Goal: Check status: Check status

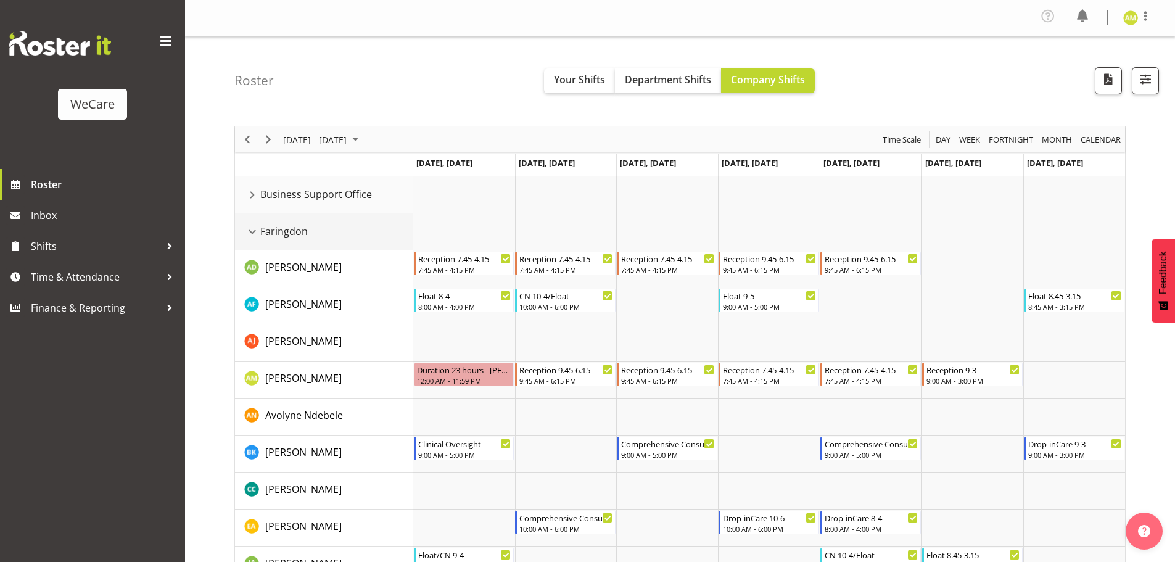
click at [252, 237] on div "Faringdon resource" at bounding box center [252, 232] width 16 height 16
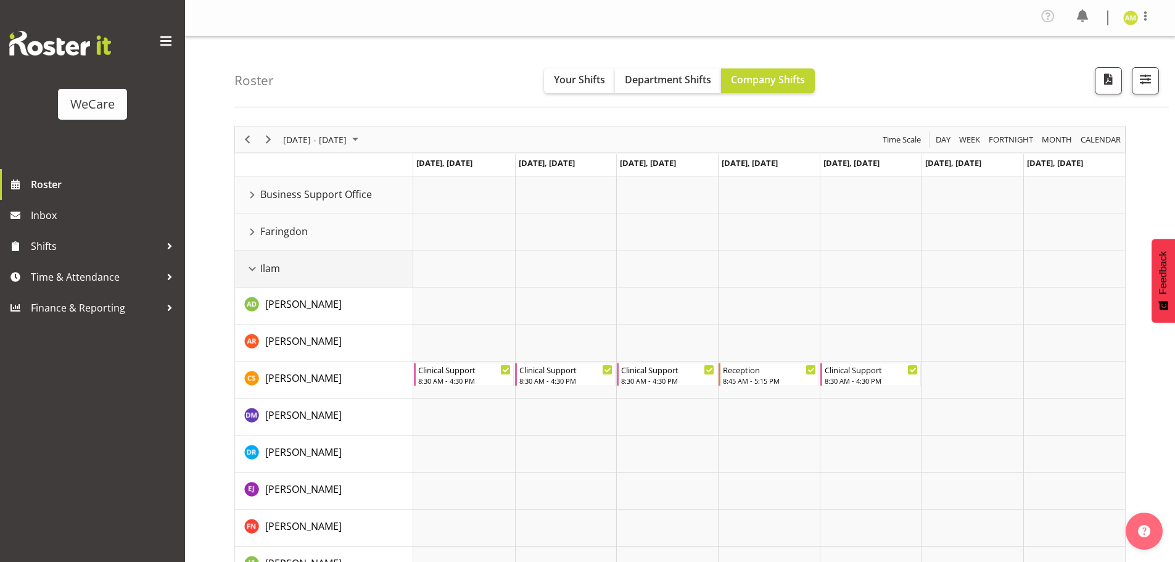
click at [250, 271] on div "Ilam resource" at bounding box center [252, 269] width 16 height 16
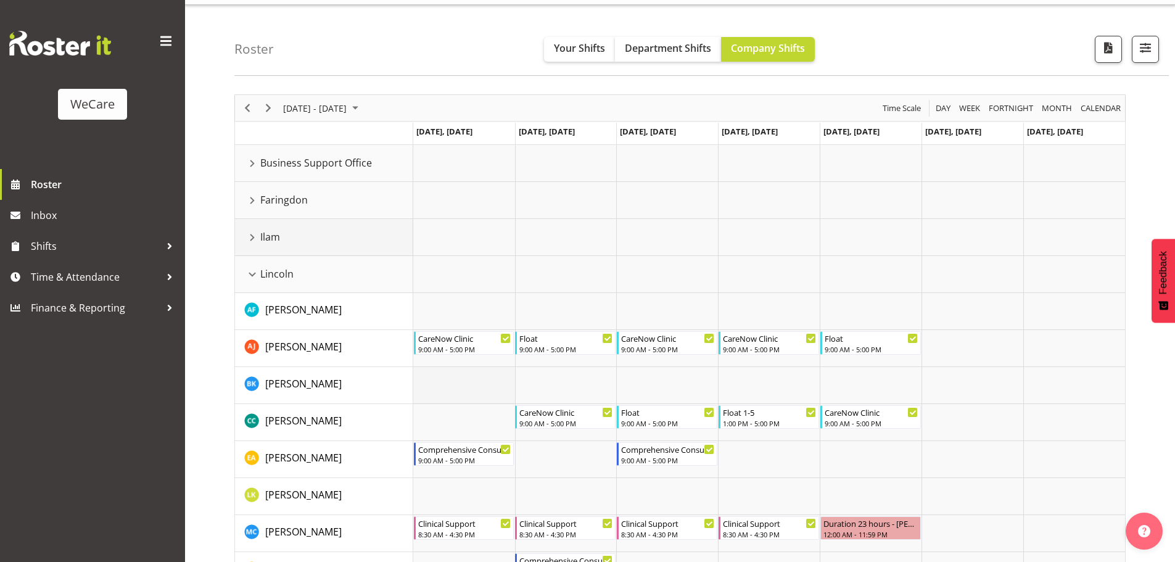
scroll to position [62, 0]
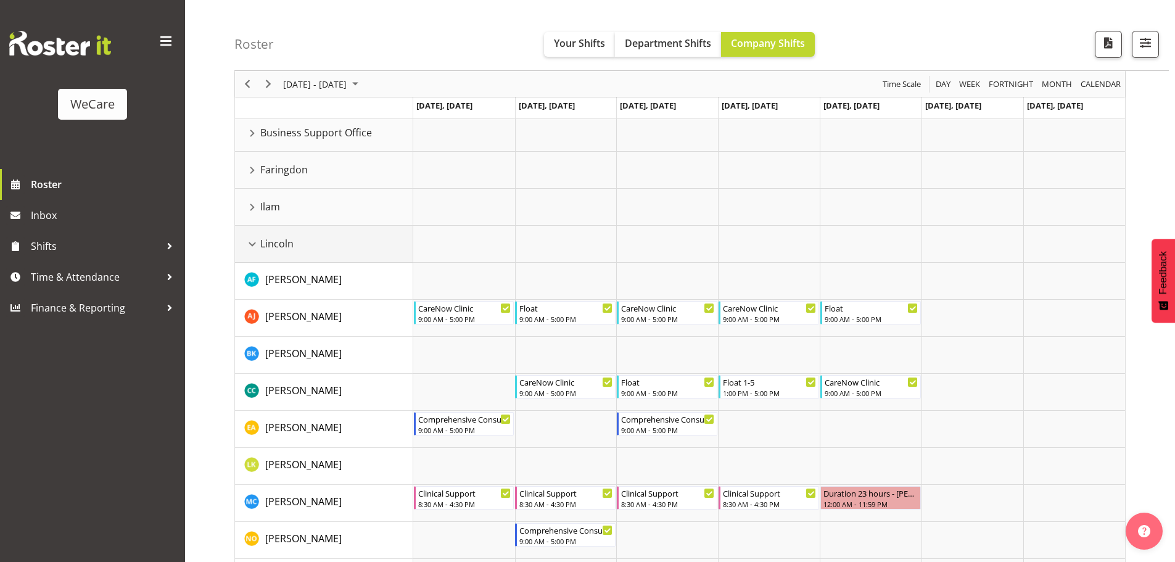
click at [253, 241] on div "Lincoln resource" at bounding box center [252, 244] width 16 height 16
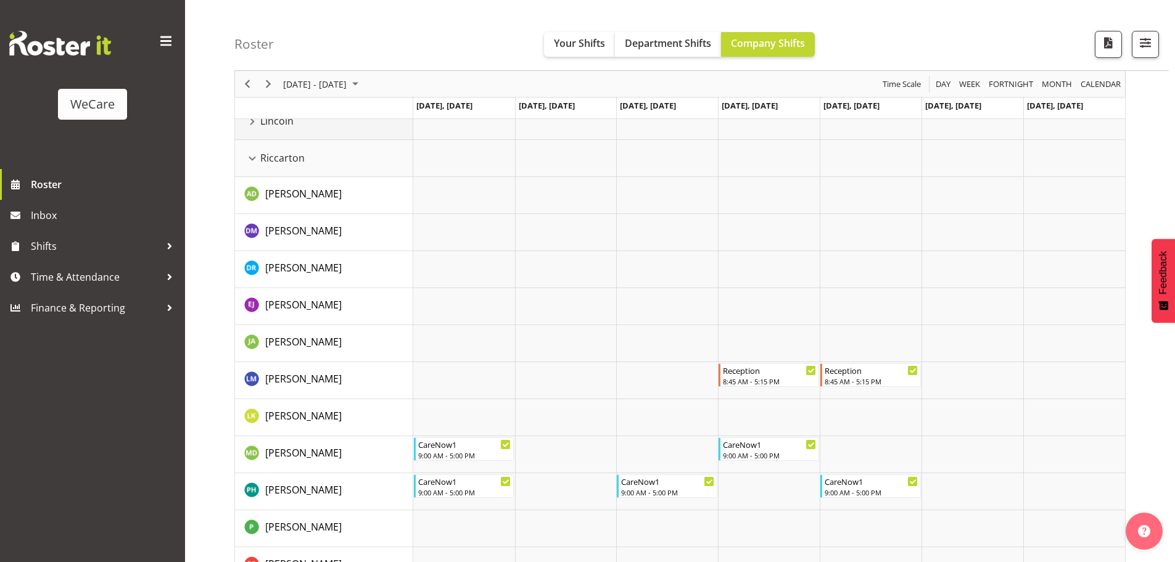
scroll to position [185, 0]
click at [252, 161] on div "Riccarton resource" at bounding box center [252, 158] width 16 height 16
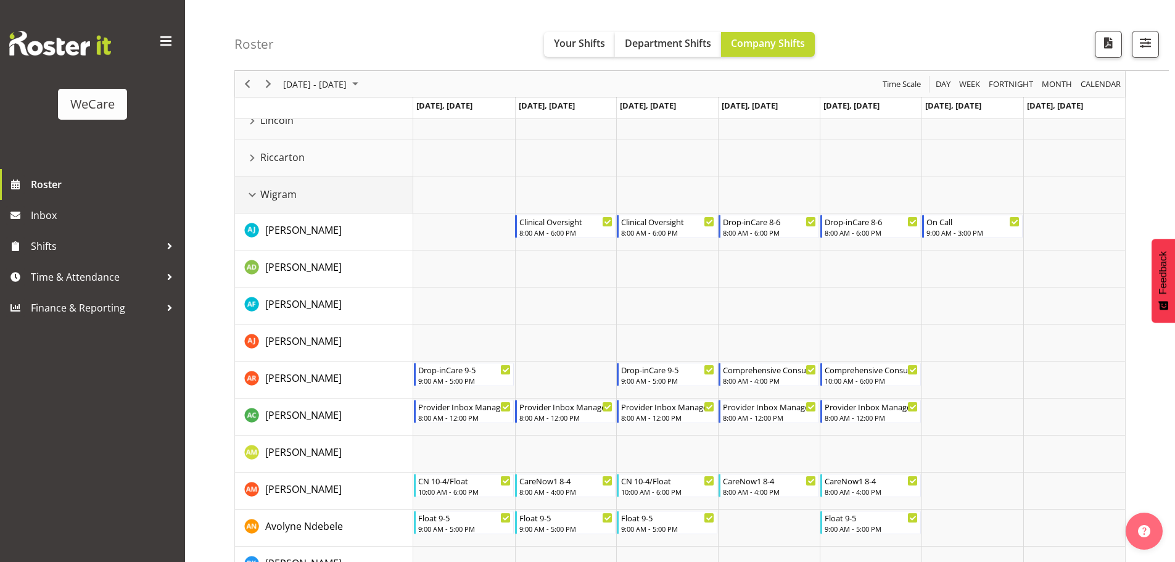
click at [253, 191] on div "Wigram resource" at bounding box center [252, 195] width 16 height 16
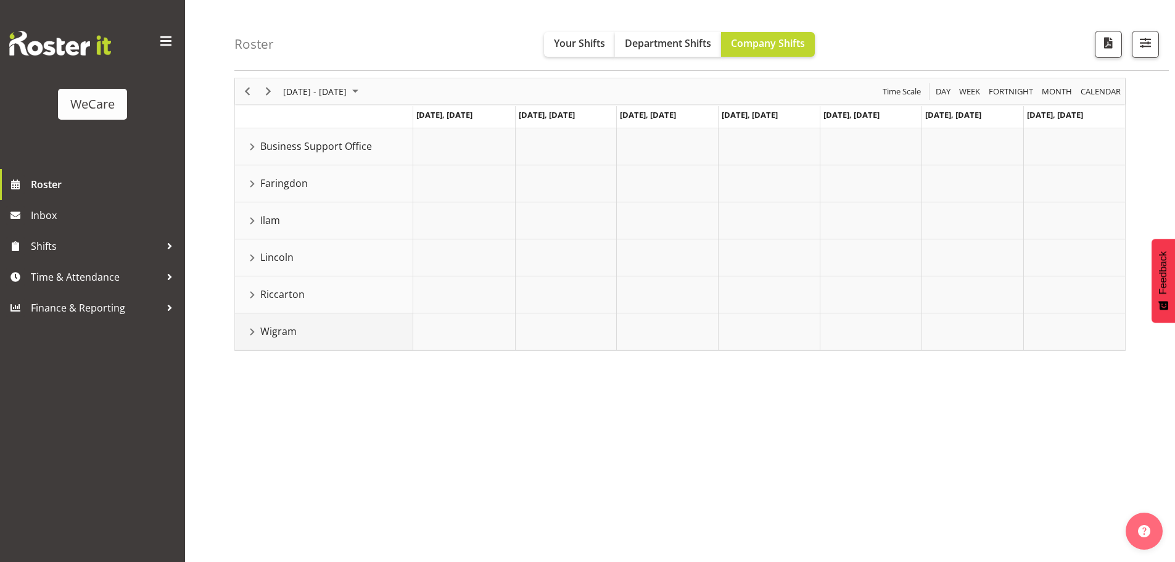
scroll to position [48, 0]
click at [253, 185] on div "Faringdon resource" at bounding box center [252, 184] width 16 height 16
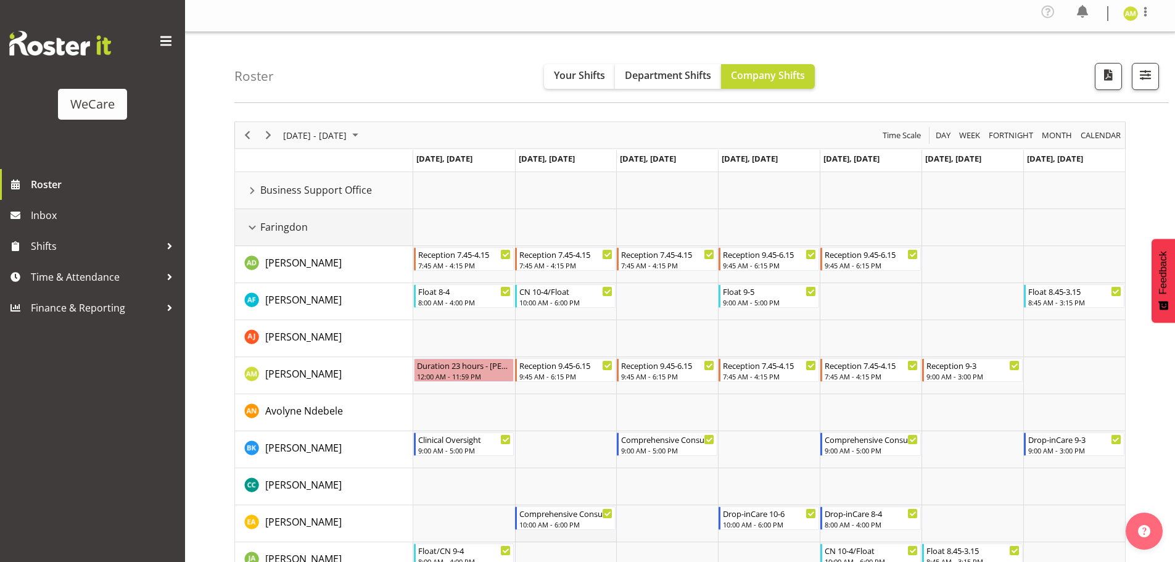
scroll to position [0, 0]
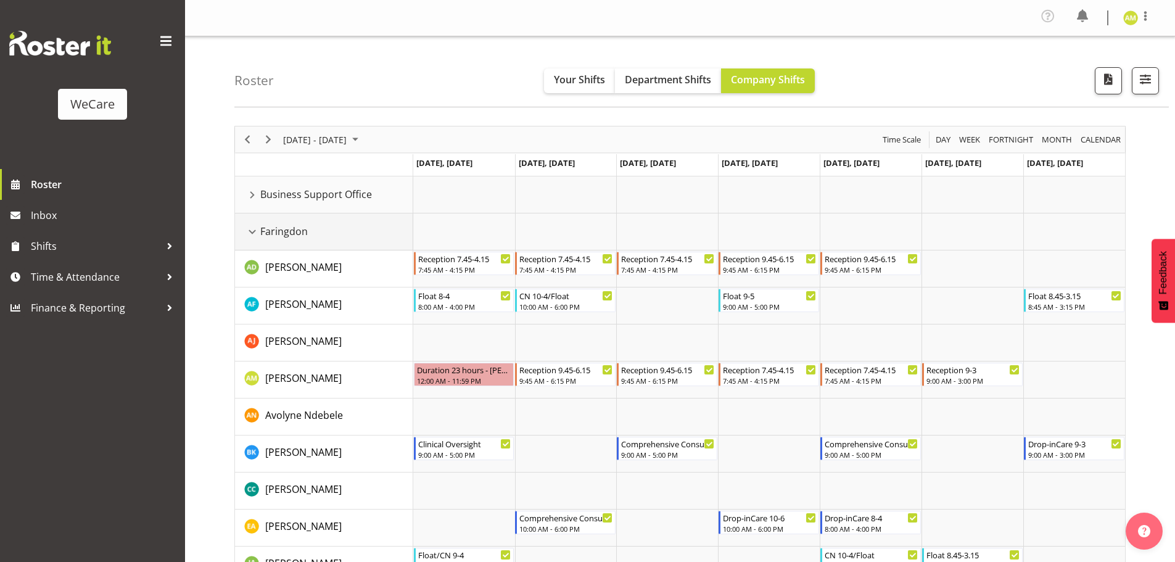
click at [252, 230] on div "Faringdon resource" at bounding box center [252, 232] width 16 height 16
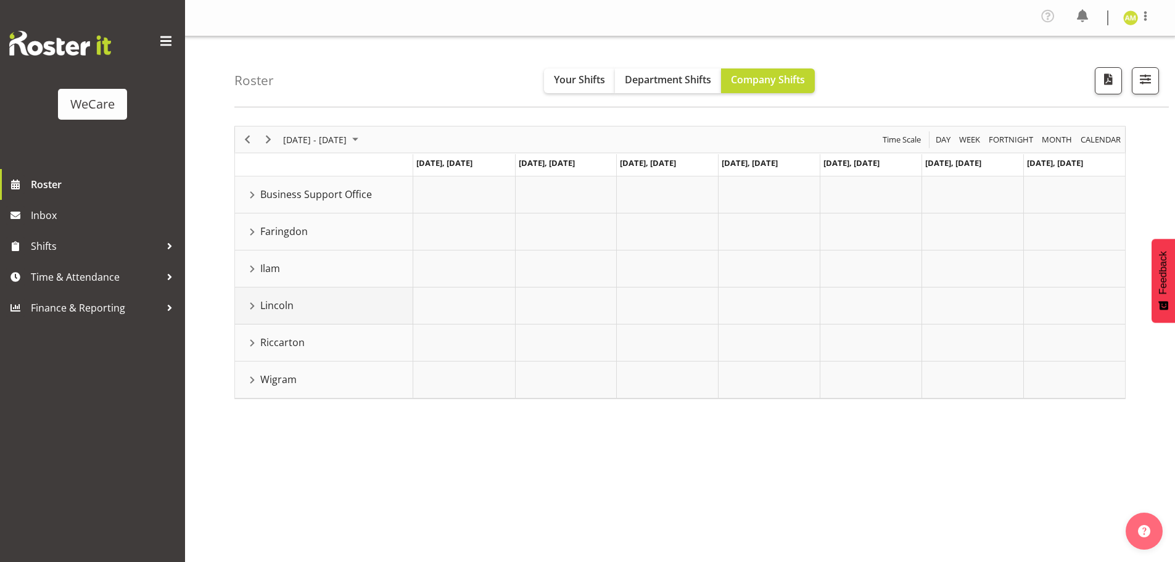
click at [250, 300] on div "Lincoln resource" at bounding box center [252, 306] width 16 height 16
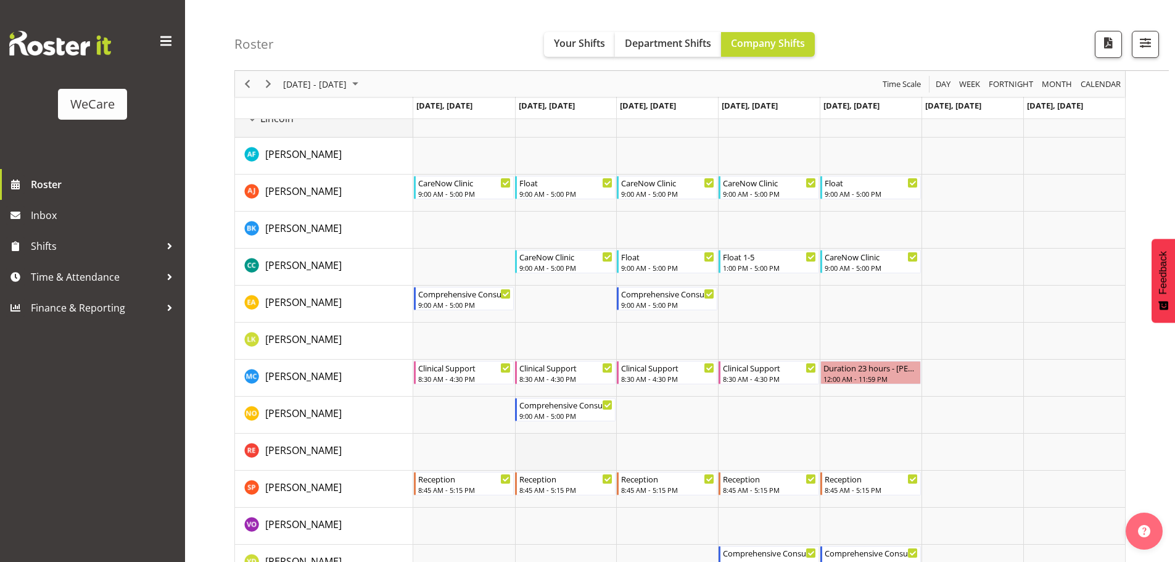
scroll to position [123, 0]
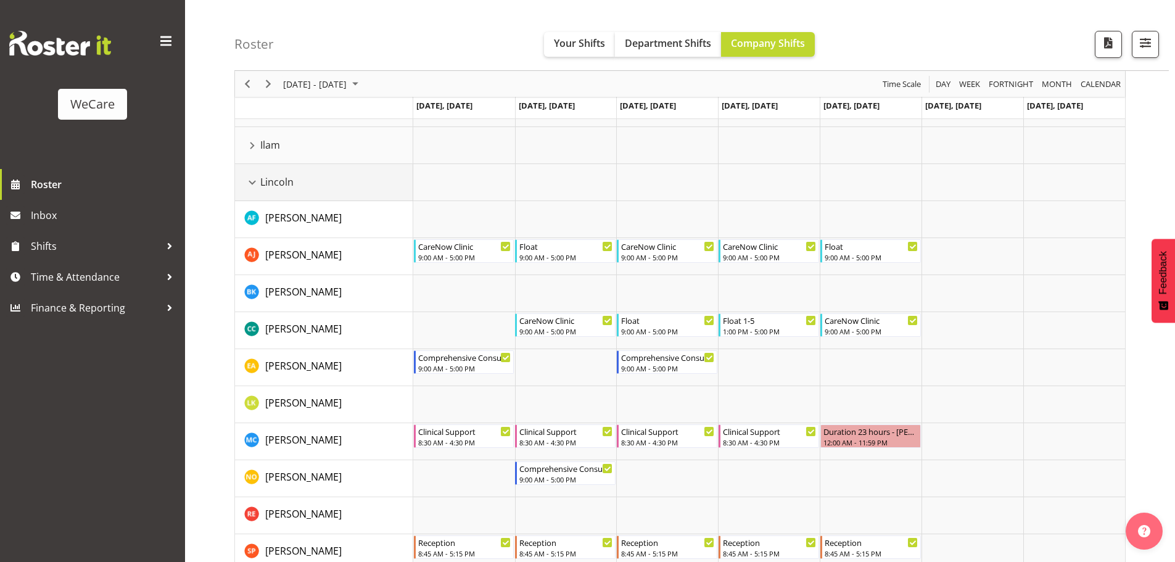
click at [249, 182] on div "Lincoln resource" at bounding box center [252, 182] width 16 height 16
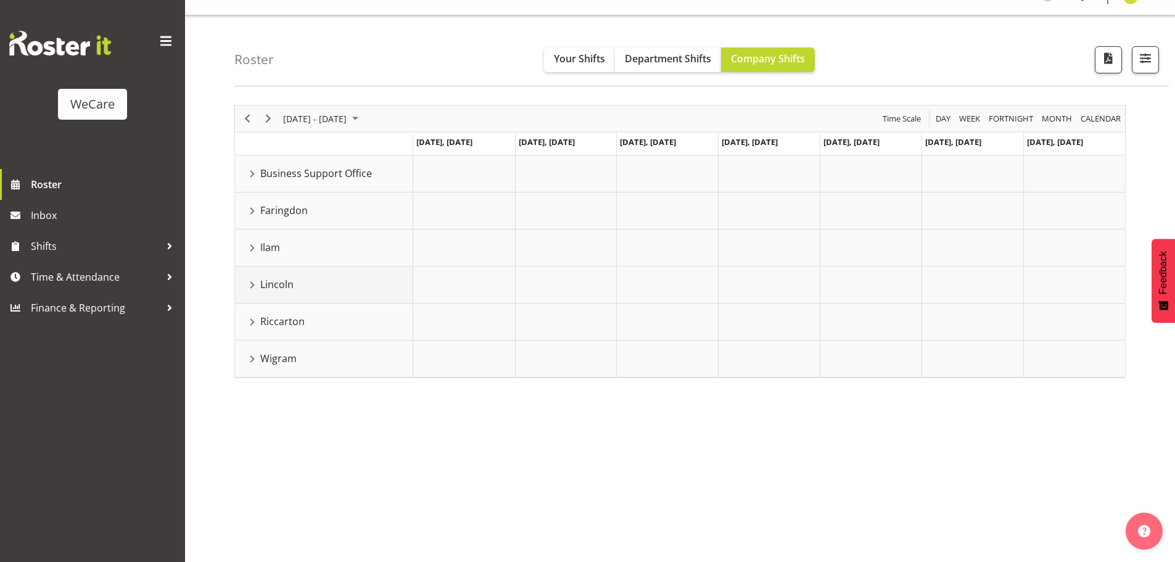
scroll to position [0, 0]
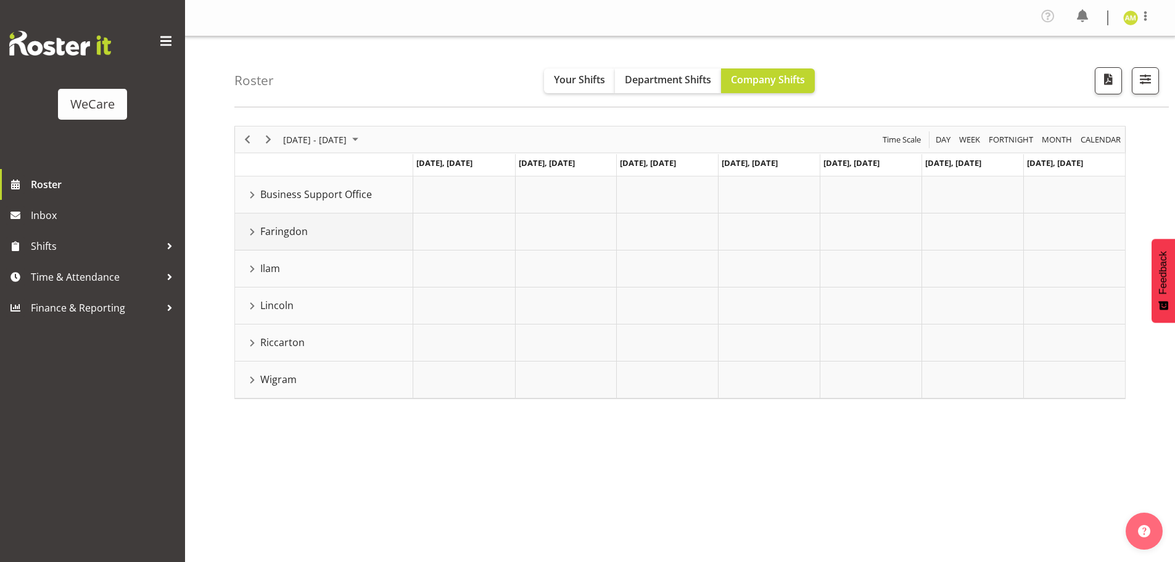
click at [250, 232] on div "Faringdon resource" at bounding box center [252, 232] width 16 height 16
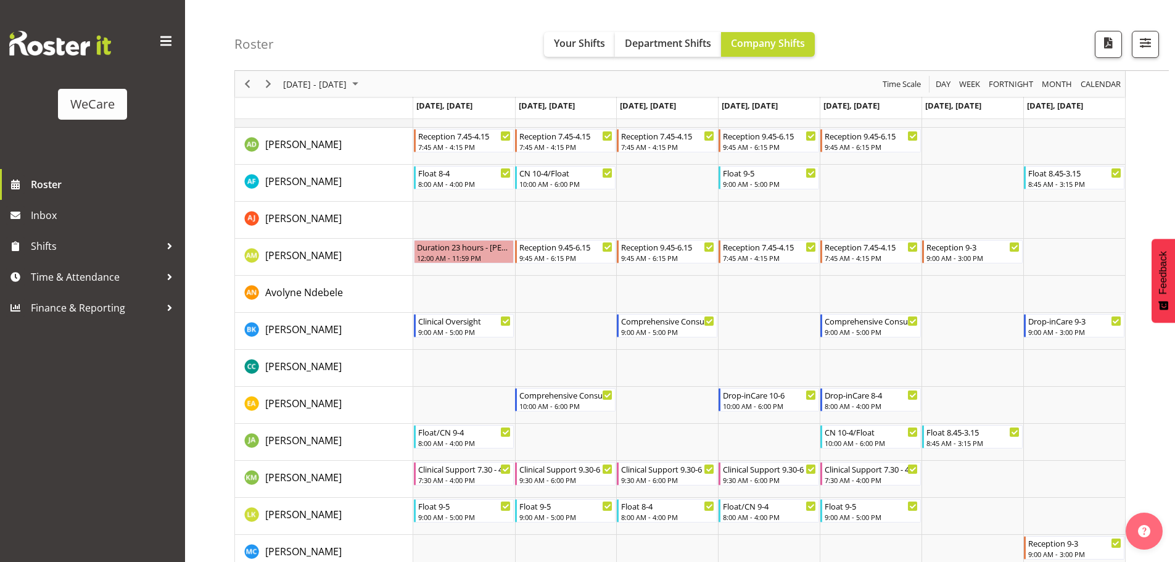
scroll to position [105, 0]
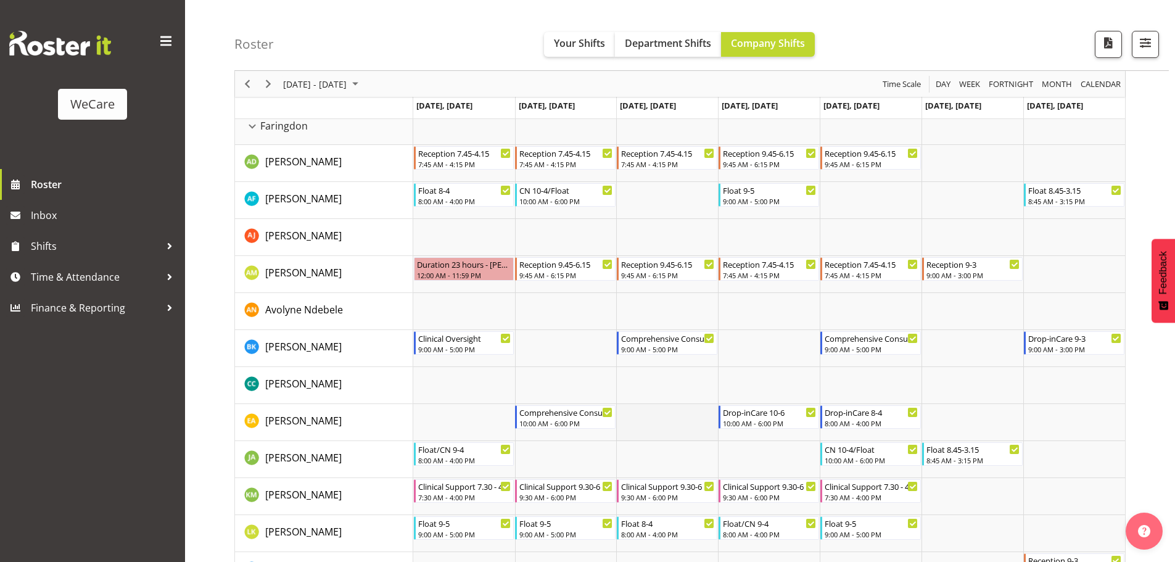
click at [666, 429] on td "Timeline Week of September 10, 2025" at bounding box center [667, 422] width 102 height 37
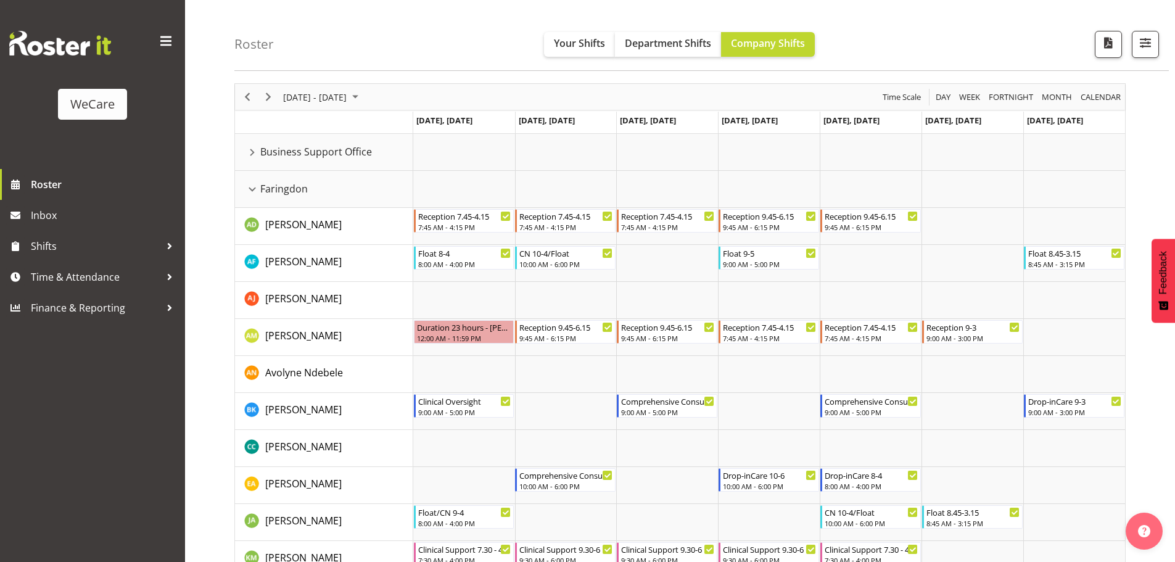
scroll to position [62, 0]
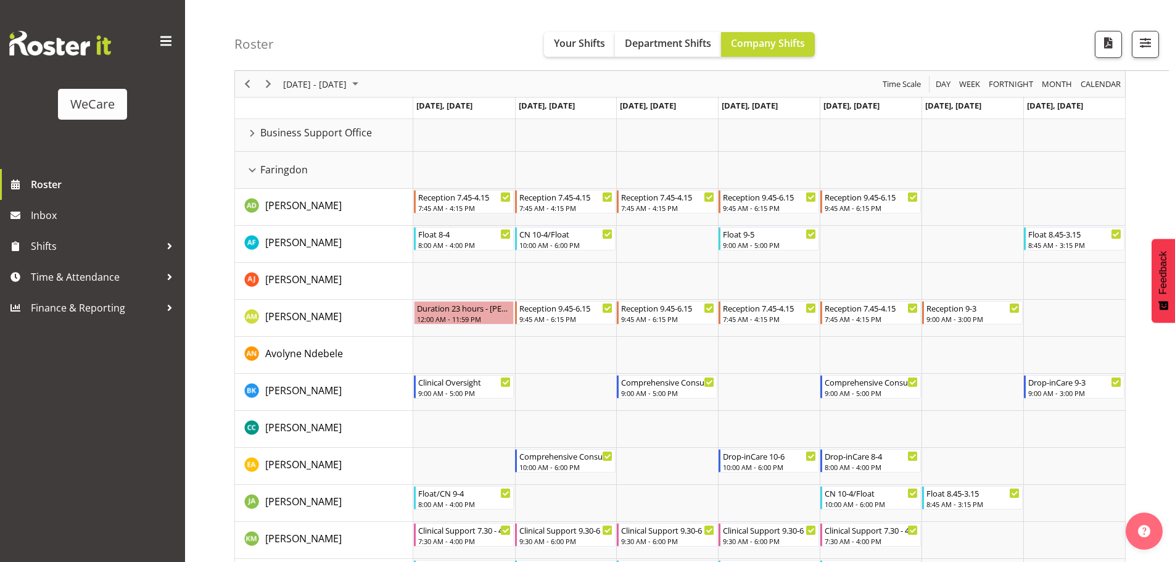
click at [484, 218] on td "Timeline Week of September 10, 2025" at bounding box center [464, 207] width 102 height 37
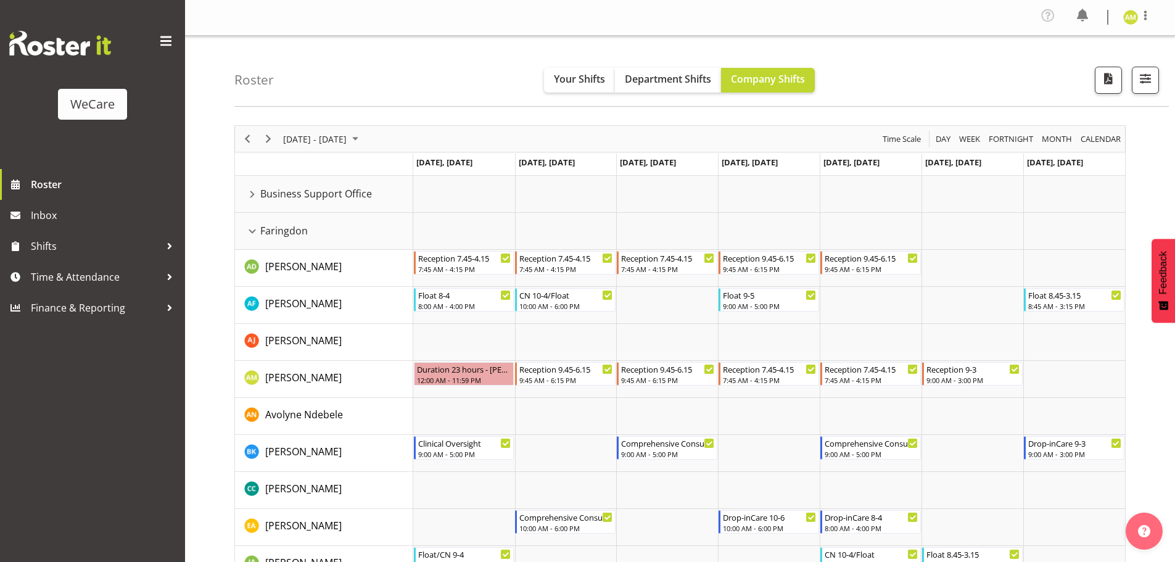
scroll to position [0, 0]
drag, startPoint x: 265, startPoint y: 141, endPoint x: 719, endPoint y: 359, distance: 504.1
click at [265, 141] on span "Next" at bounding box center [268, 139] width 15 height 15
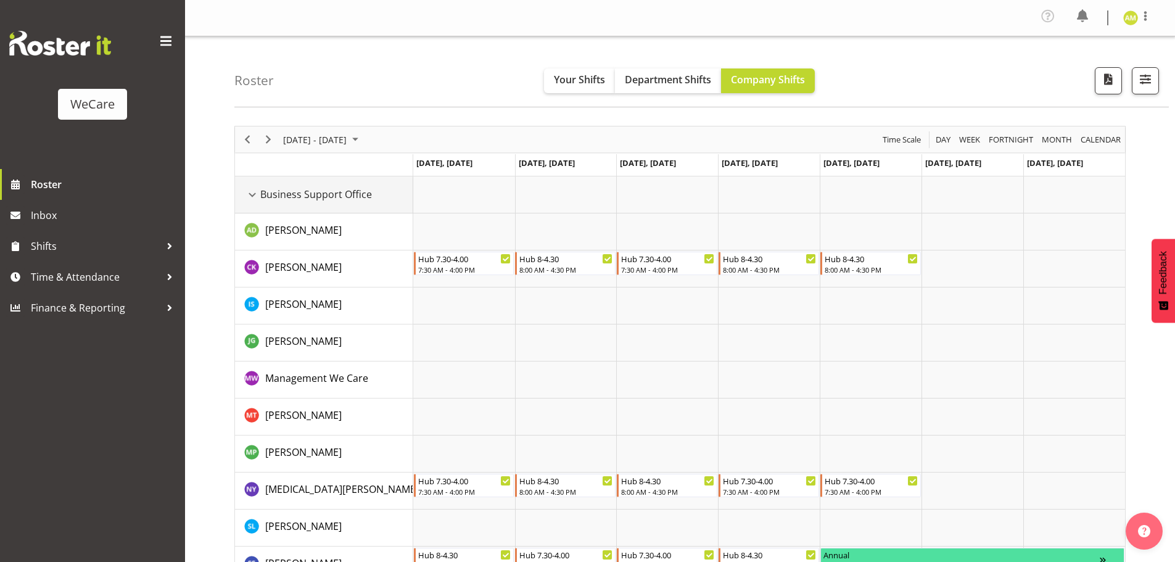
click at [252, 196] on div "Business Support Office resource" at bounding box center [252, 195] width 16 height 16
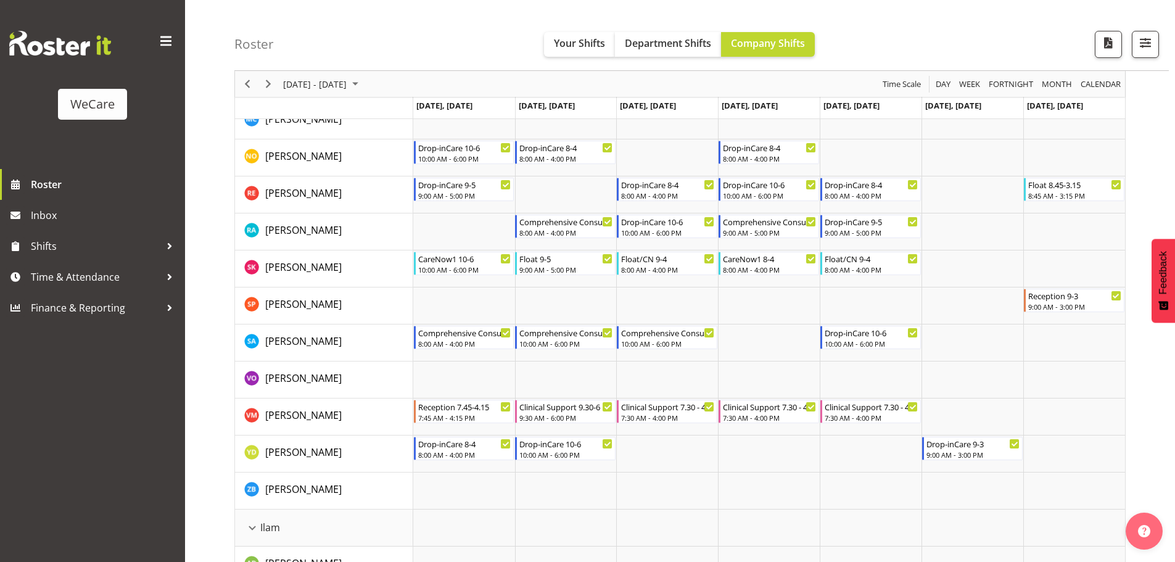
scroll to position [617, 0]
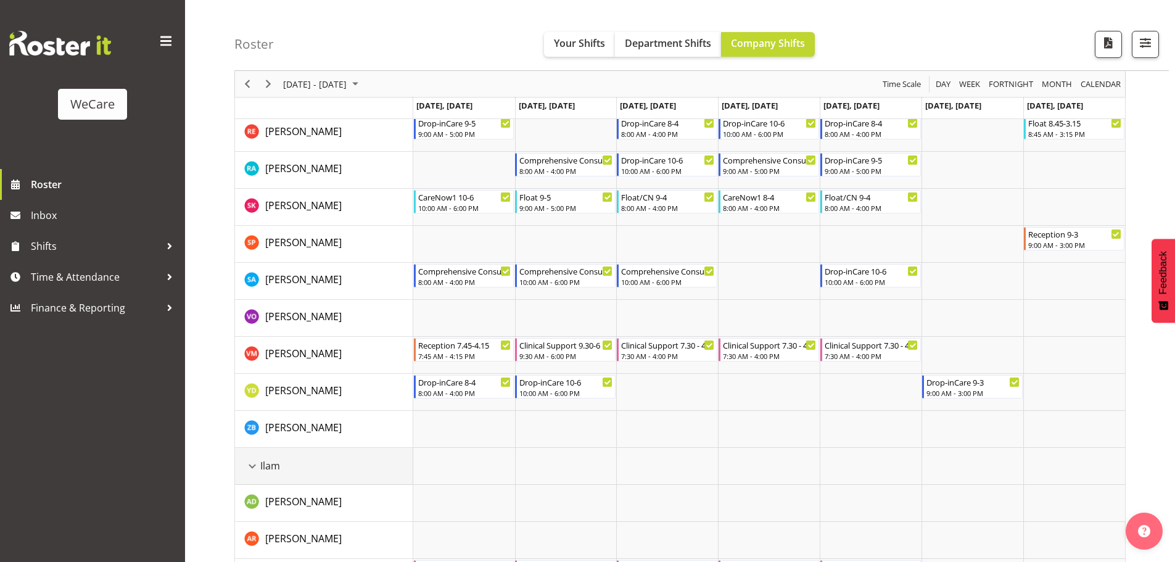
drag, startPoint x: 256, startPoint y: 467, endPoint x: 251, endPoint y: 488, distance: 21.1
click at [256, 467] on div "Ilam resource" at bounding box center [252, 466] width 16 height 16
click at [250, 508] on div "Lincoln resource" at bounding box center [252, 503] width 16 height 16
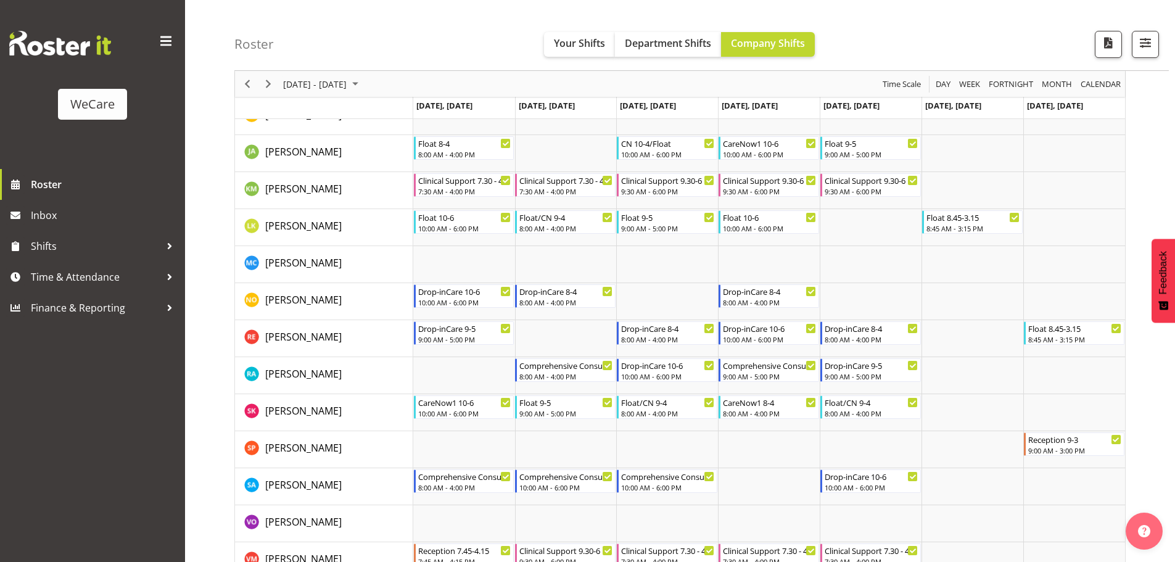
scroll to position [432, 0]
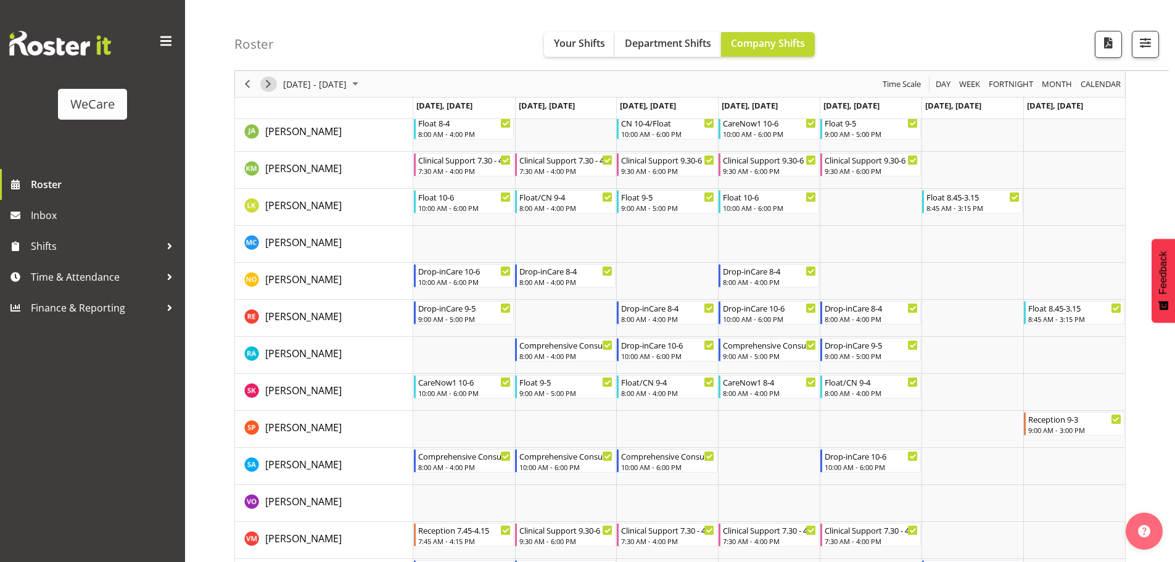
click at [265, 89] on span "Next" at bounding box center [268, 83] width 15 height 15
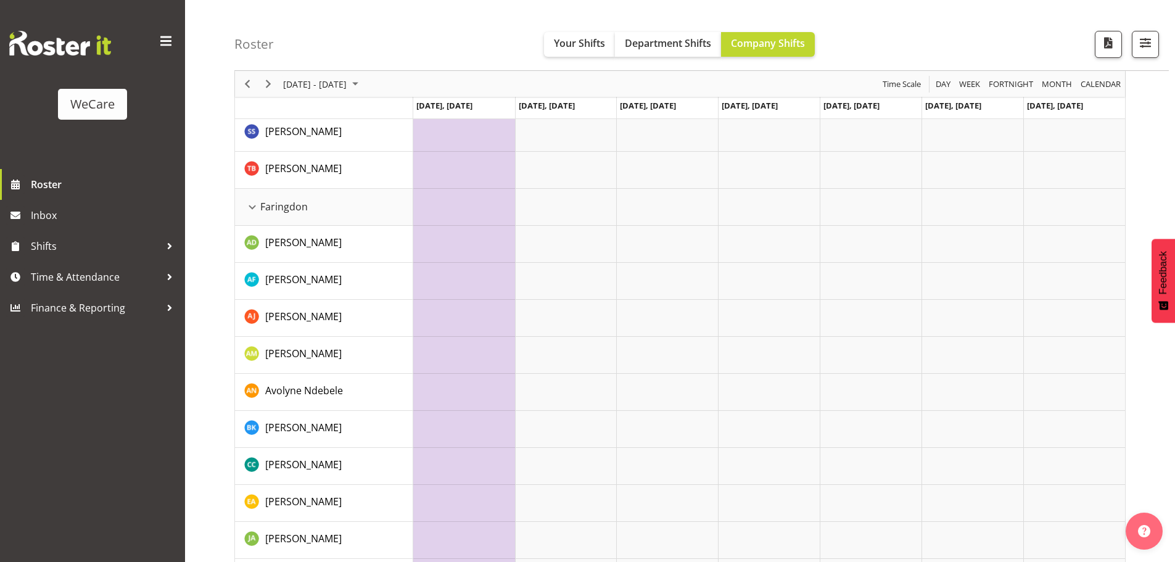
click at [580, 51] on button "Your Shifts" at bounding box center [579, 44] width 71 height 25
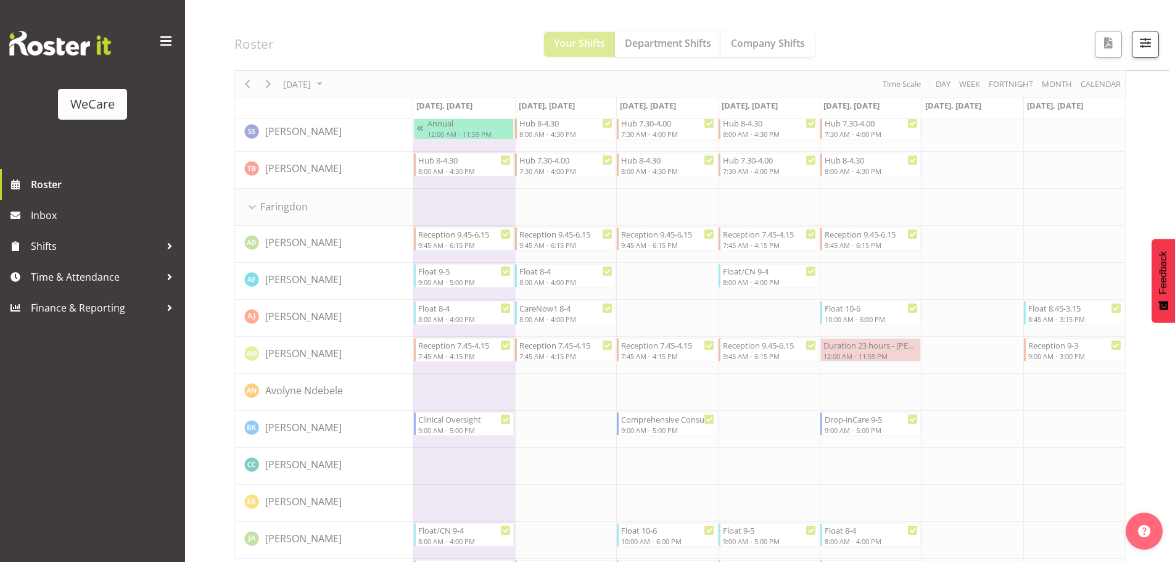
scroll to position [48, 0]
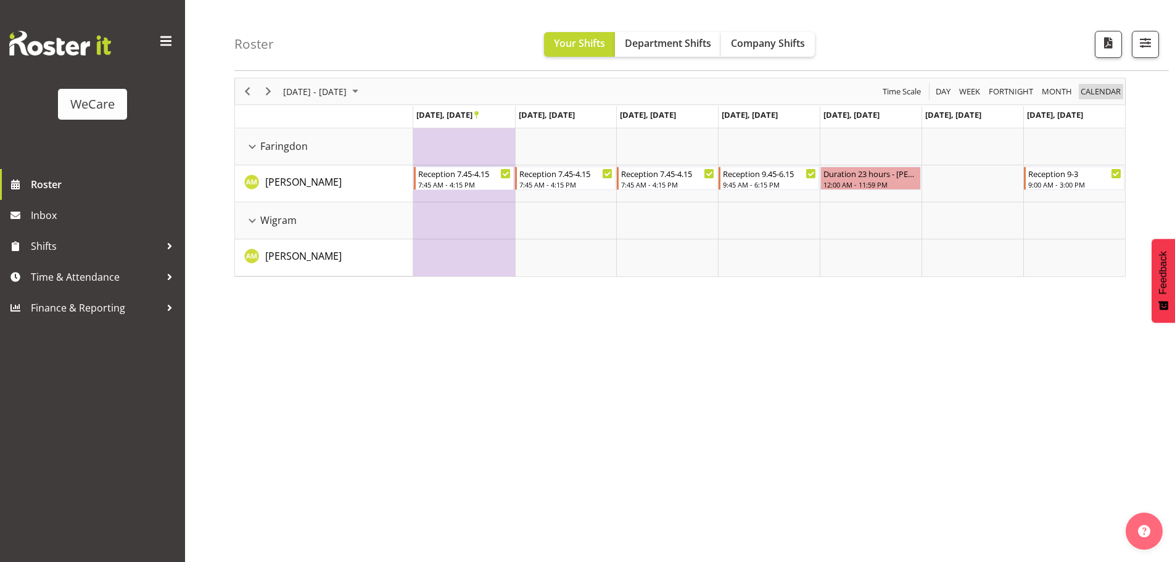
click at [1101, 94] on span "calendar" at bounding box center [1100, 91] width 43 height 15
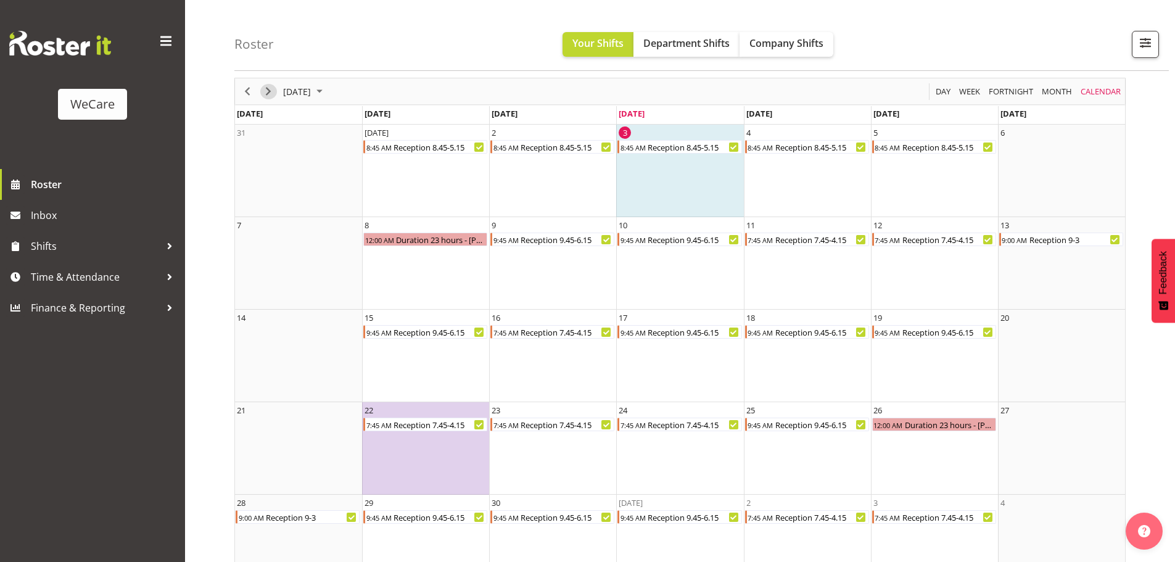
click at [267, 90] on span "Next" at bounding box center [268, 91] width 15 height 15
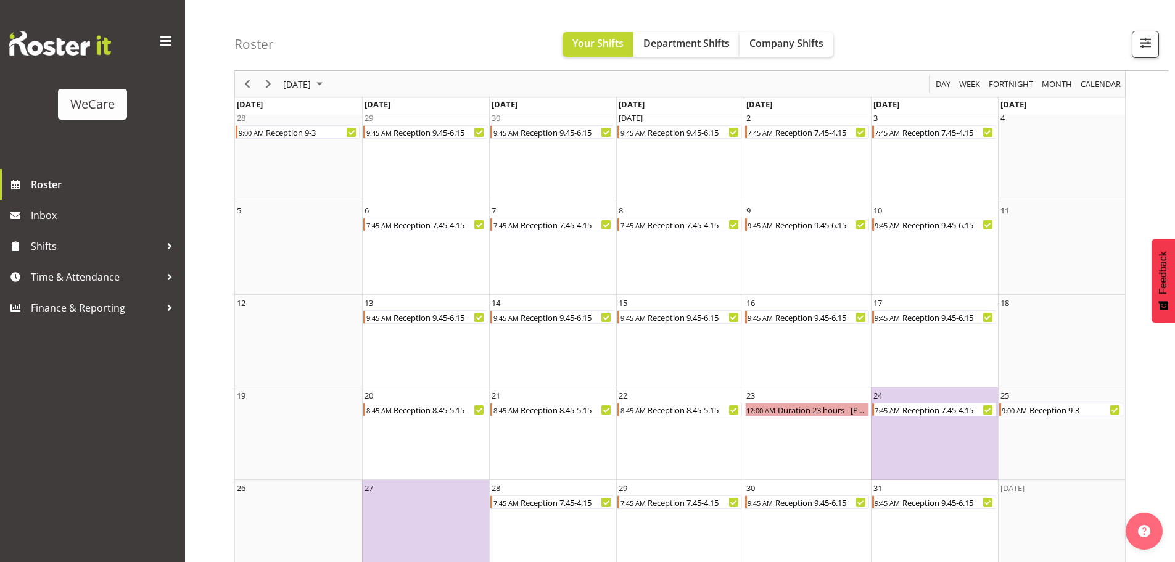
scroll to position [60, 0]
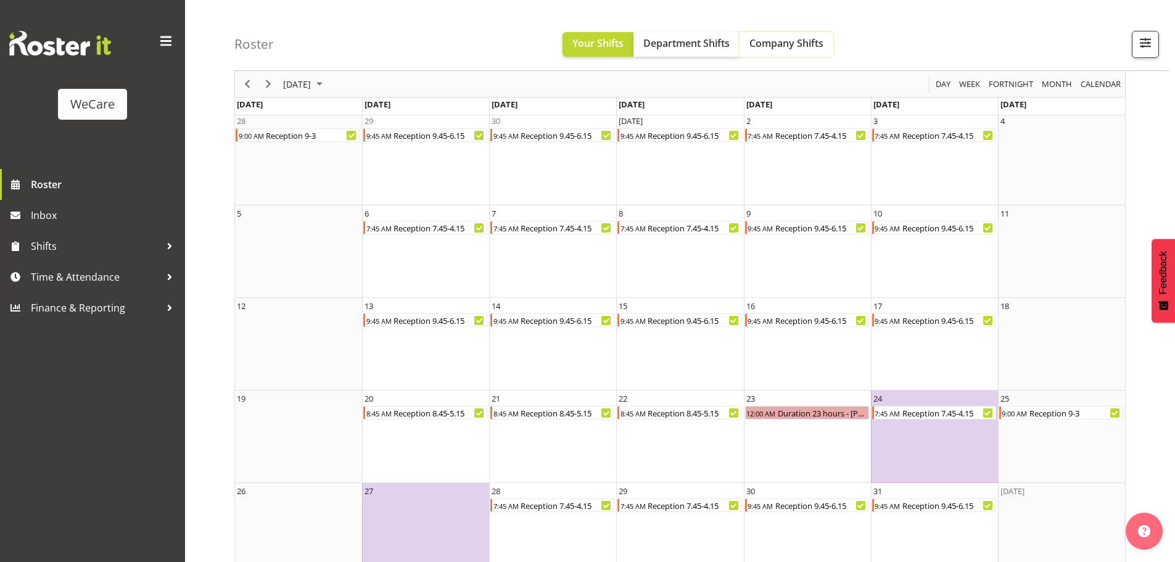
click at [791, 53] on button "Company Shifts" at bounding box center [786, 44] width 94 height 25
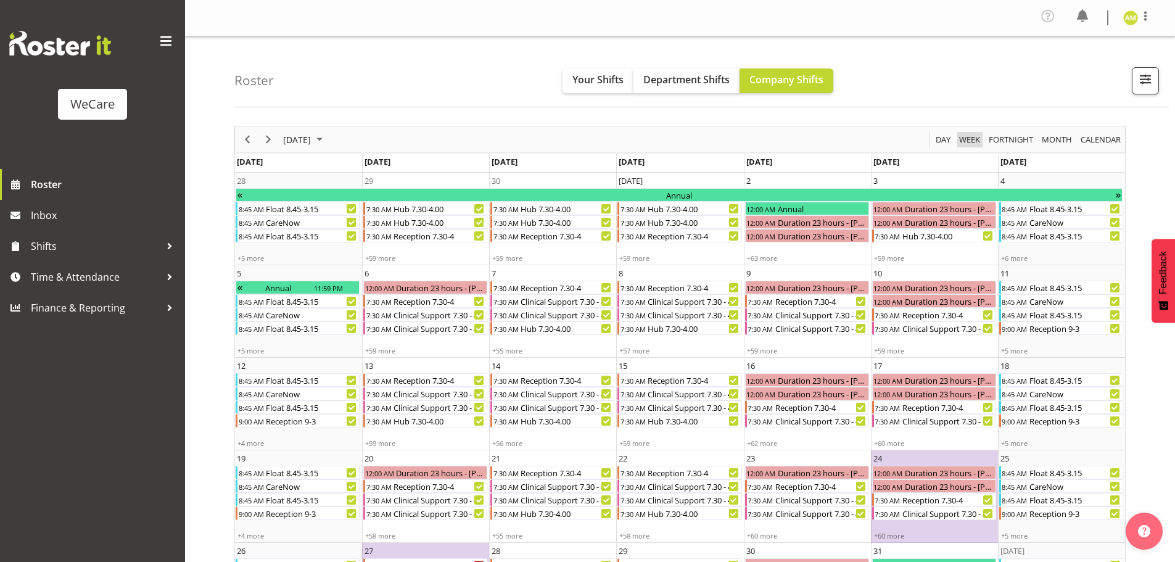
click at [966, 139] on span "Week" at bounding box center [969, 139] width 23 height 15
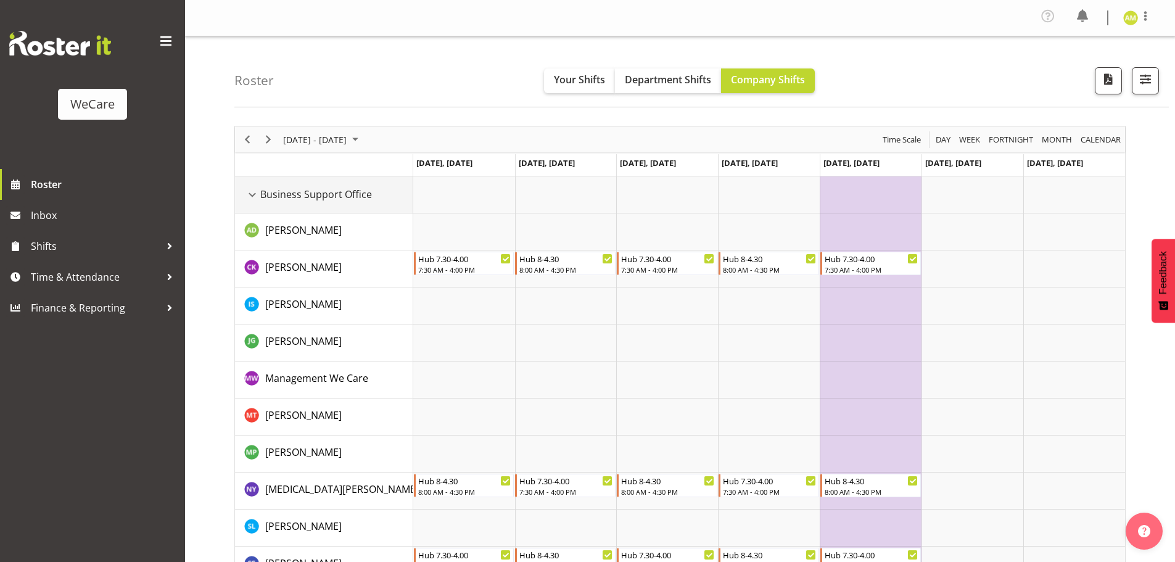
click at [253, 193] on div "Business Support Office resource" at bounding box center [252, 195] width 16 height 16
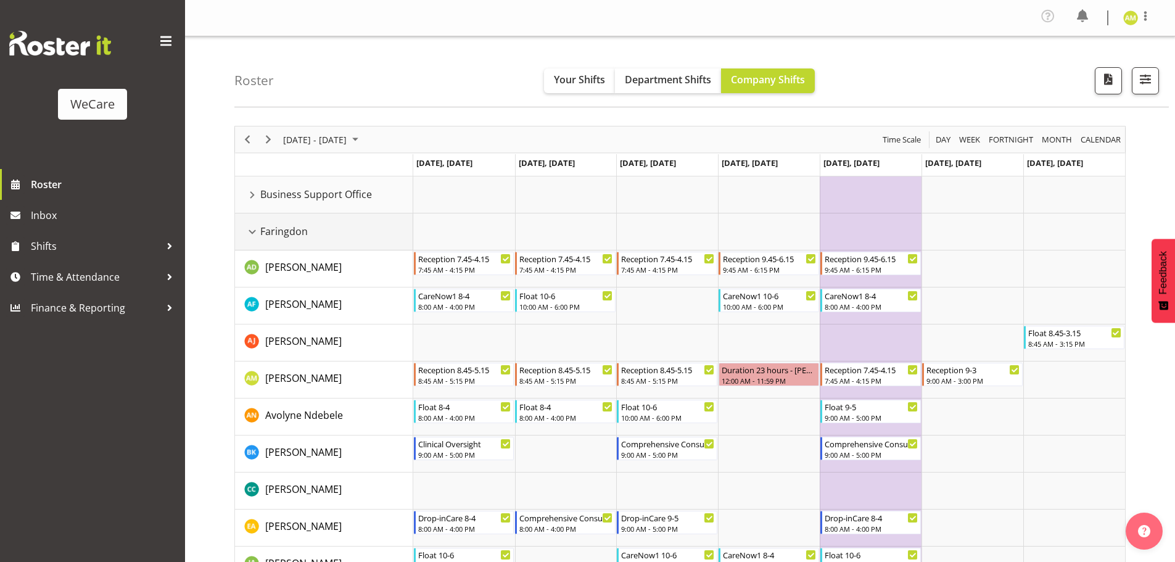
click at [252, 231] on div "Faringdon resource" at bounding box center [252, 232] width 16 height 16
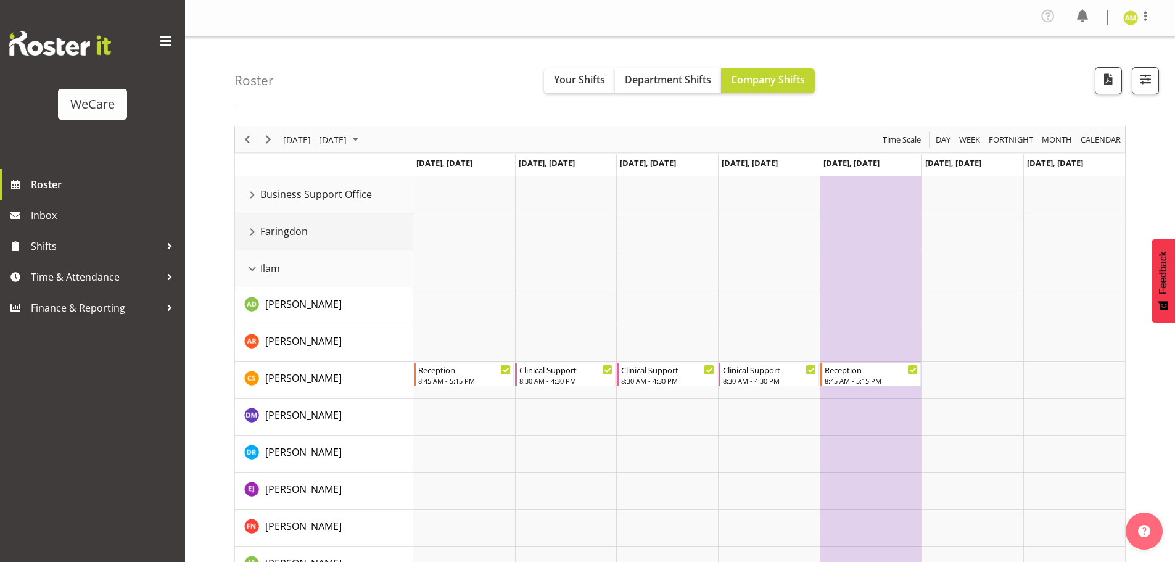
click at [252, 231] on div "Faringdon resource" at bounding box center [252, 232] width 16 height 16
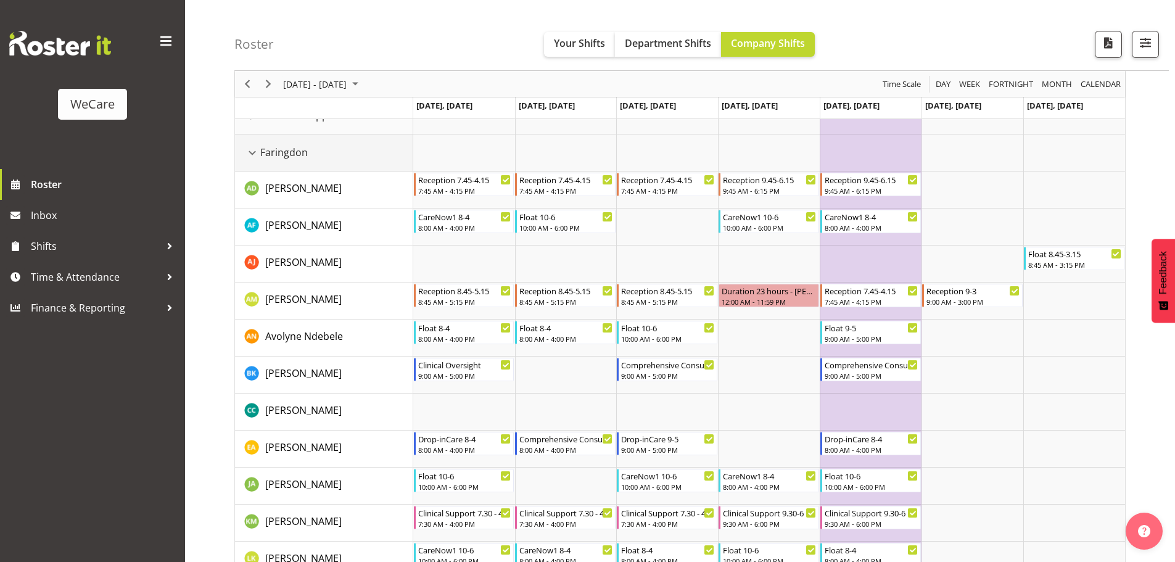
scroll to position [62, 0]
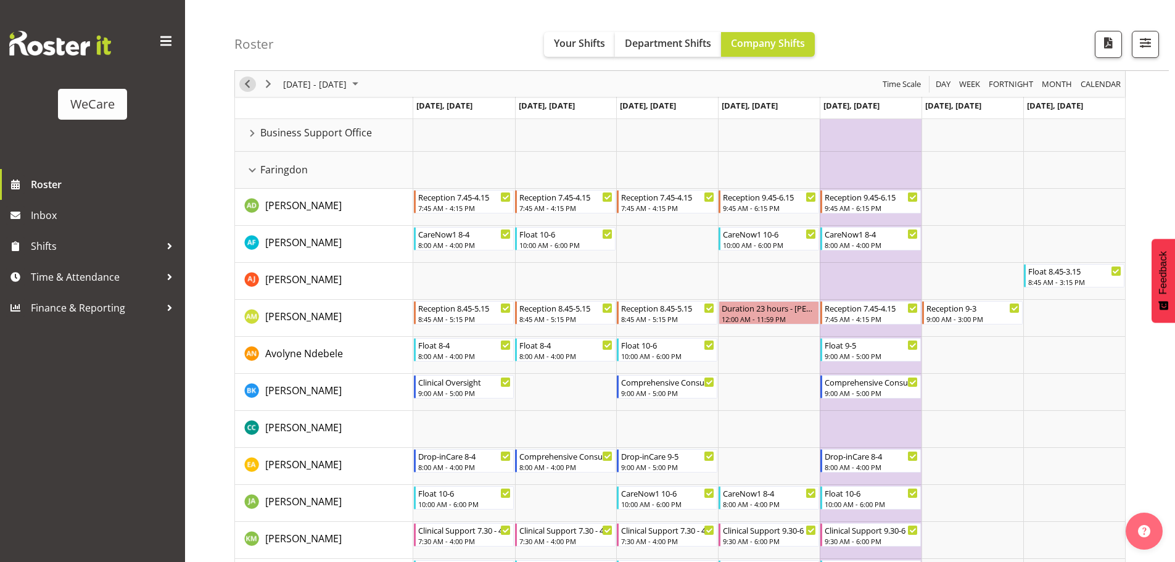
click at [248, 88] on span "Previous" at bounding box center [247, 83] width 15 height 15
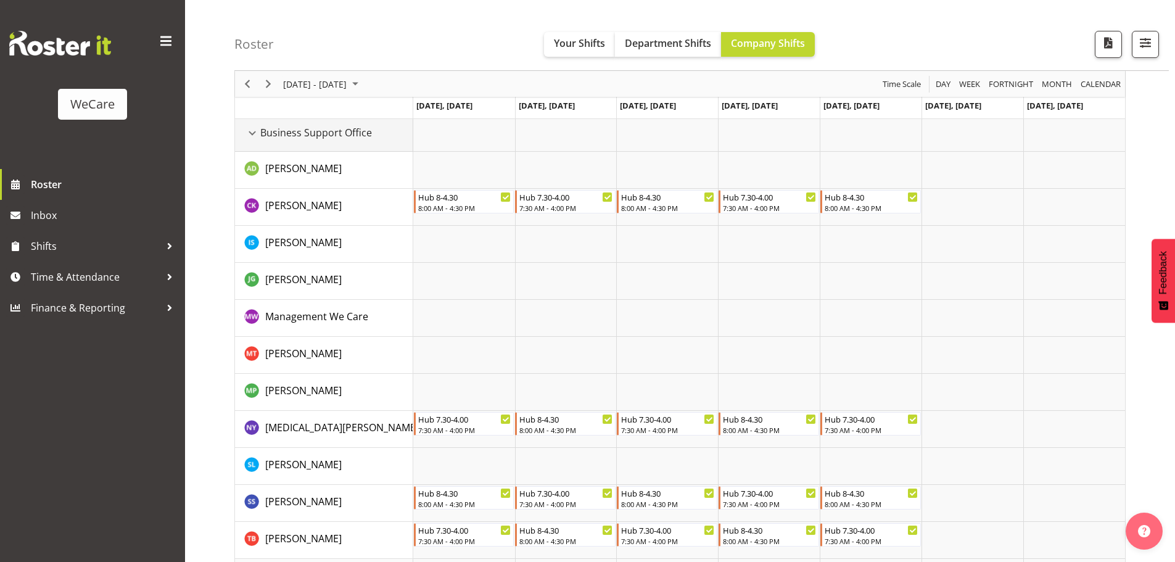
click at [252, 133] on div "Business Support Office resource" at bounding box center [252, 133] width 16 height 16
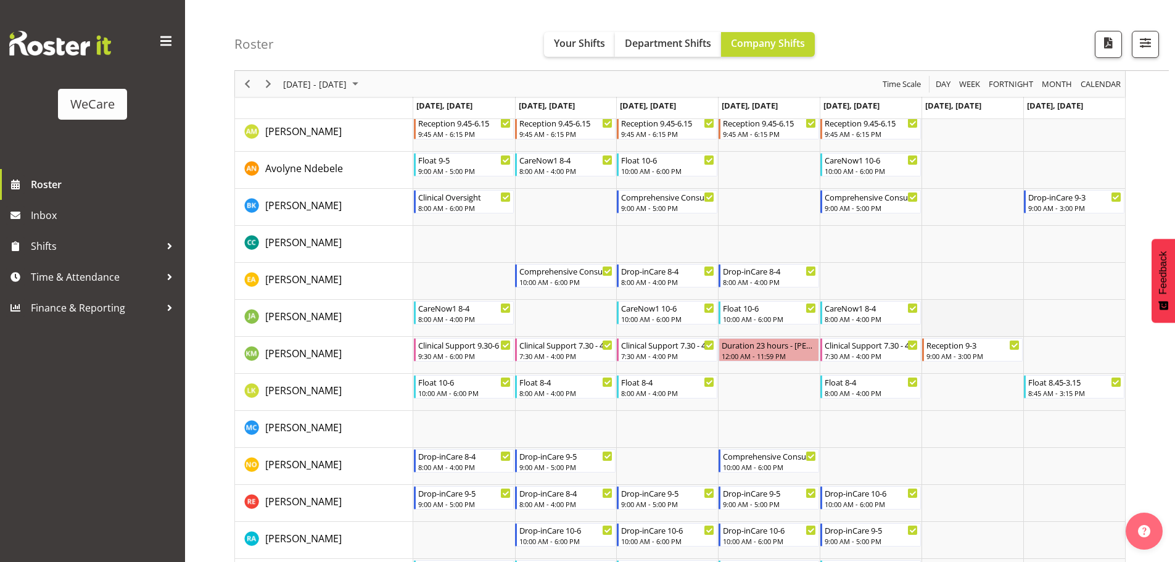
scroll to position [308, 0]
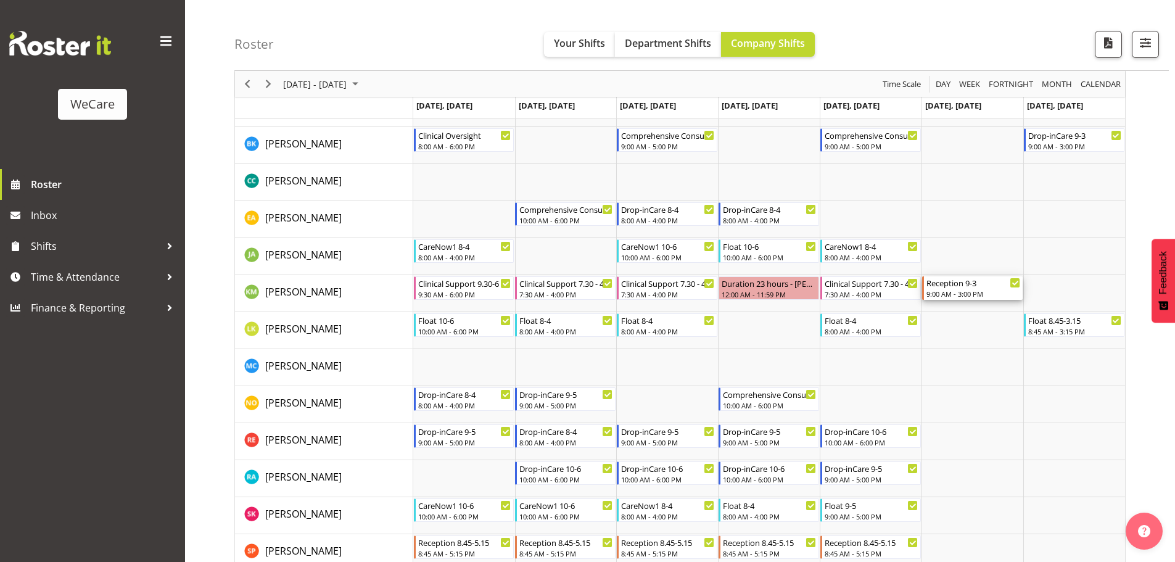
click at [1015, 282] on icon "Timeline Week of October 17, 2025" at bounding box center [1015, 283] width 6 height 6
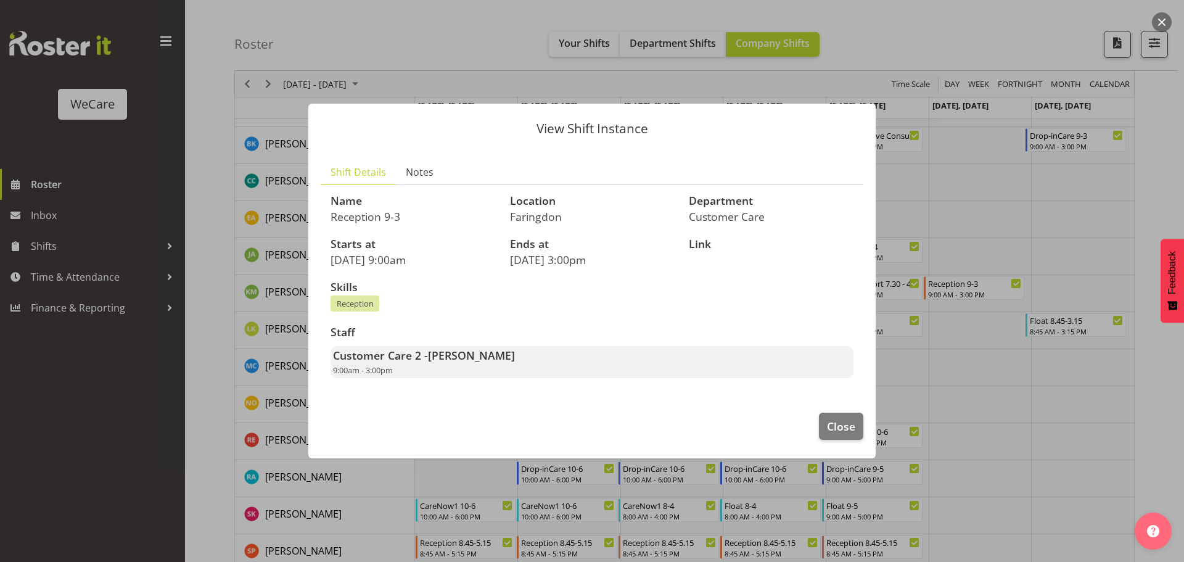
click at [917, 197] on div at bounding box center [592, 281] width 1184 height 562
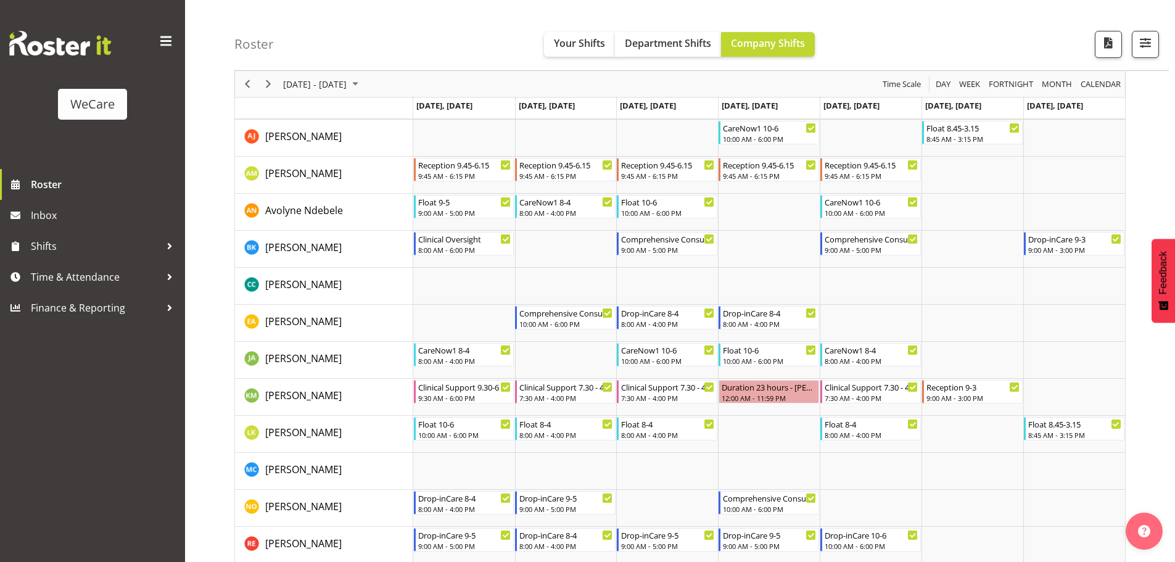
scroll to position [0, 0]
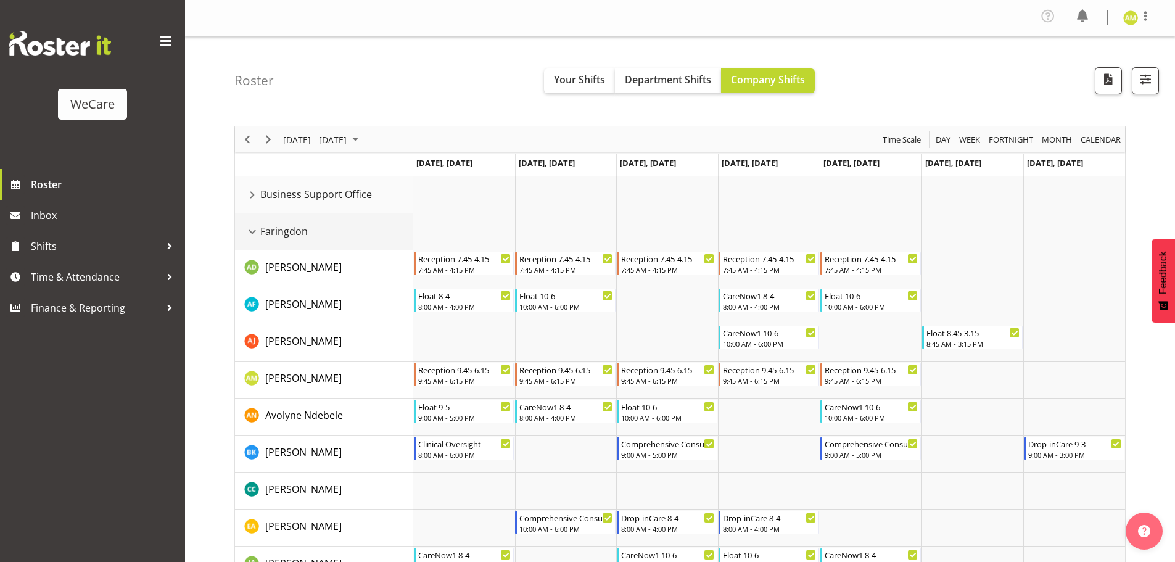
click at [247, 236] on div "Faringdon resource" at bounding box center [252, 232] width 16 height 16
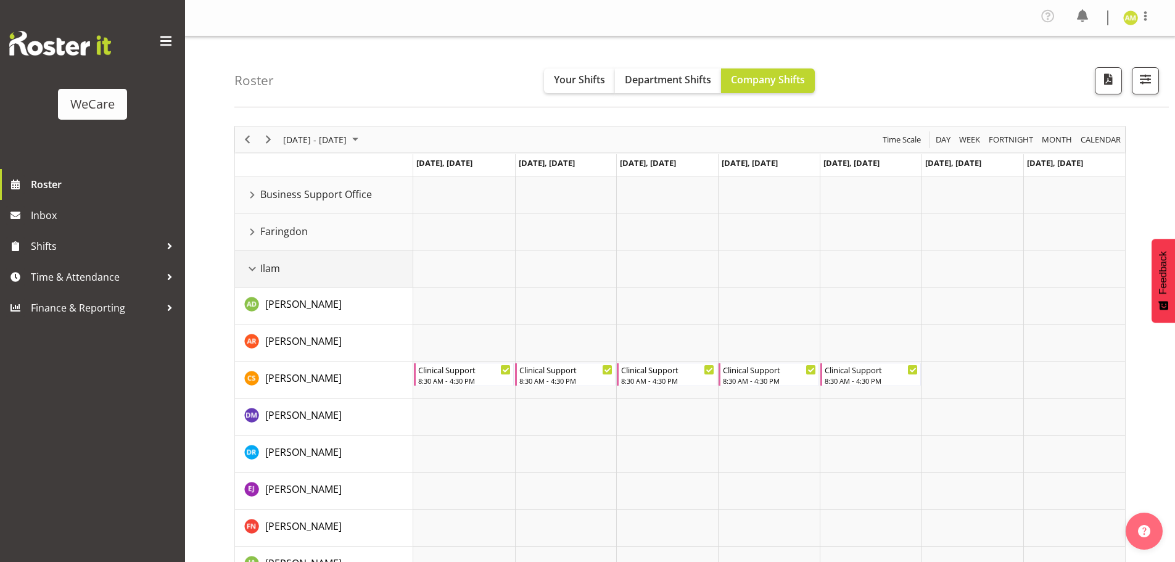
click at [250, 265] on div "Ilam resource" at bounding box center [252, 269] width 16 height 16
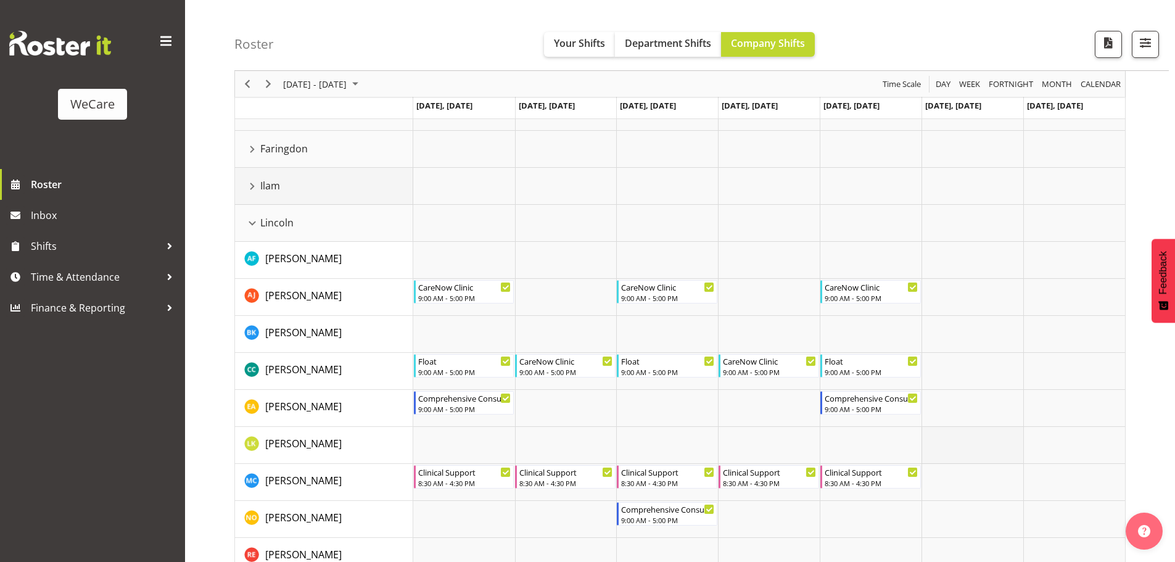
scroll to position [62, 0]
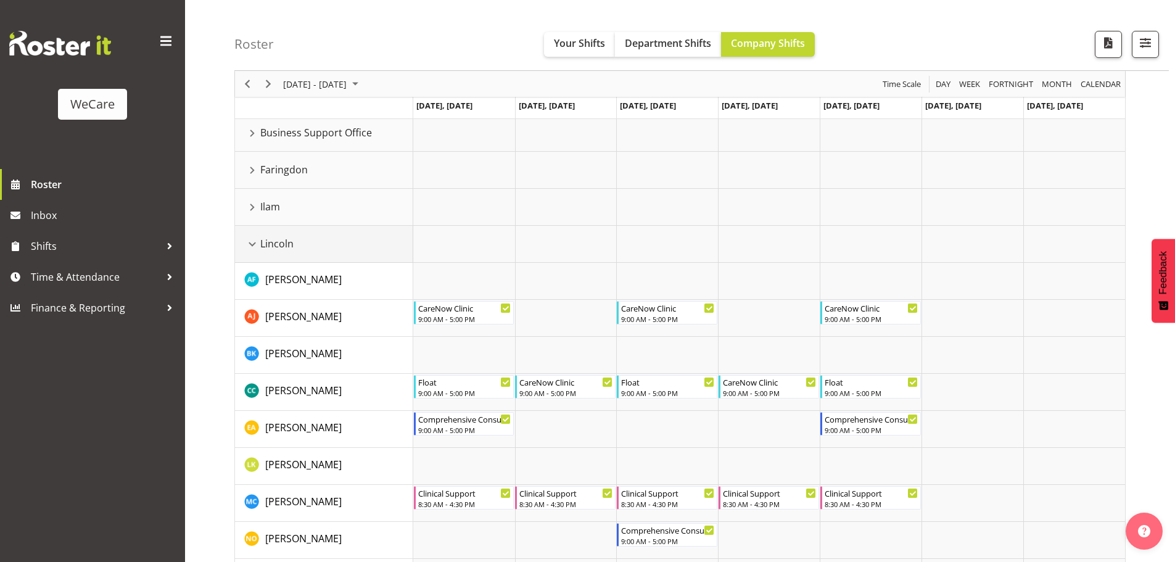
click at [250, 244] on div "Lincoln resource" at bounding box center [252, 244] width 16 height 16
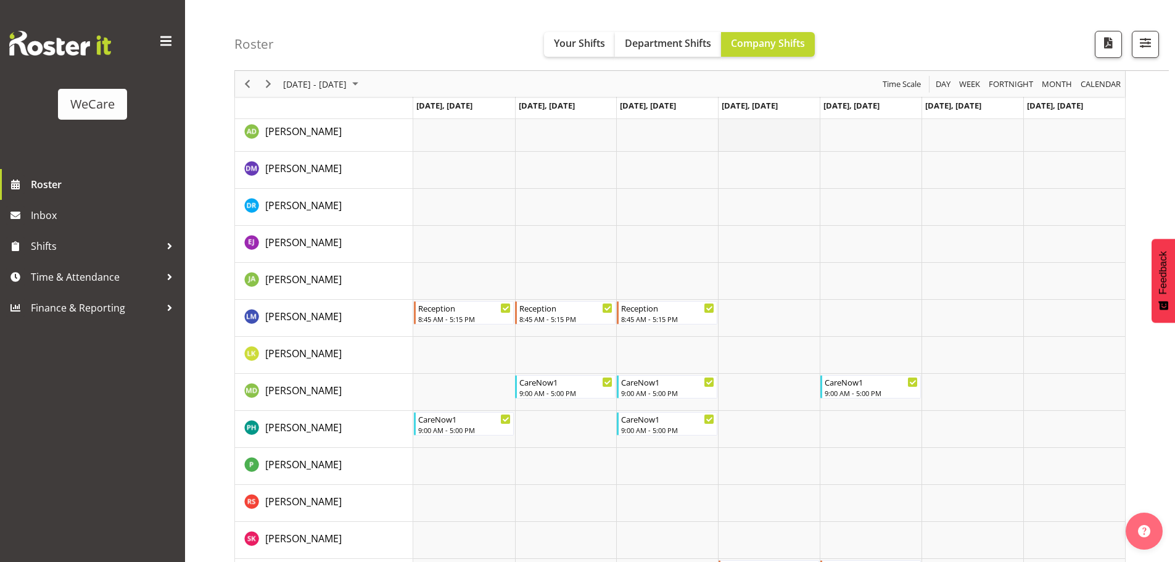
scroll to position [0, 0]
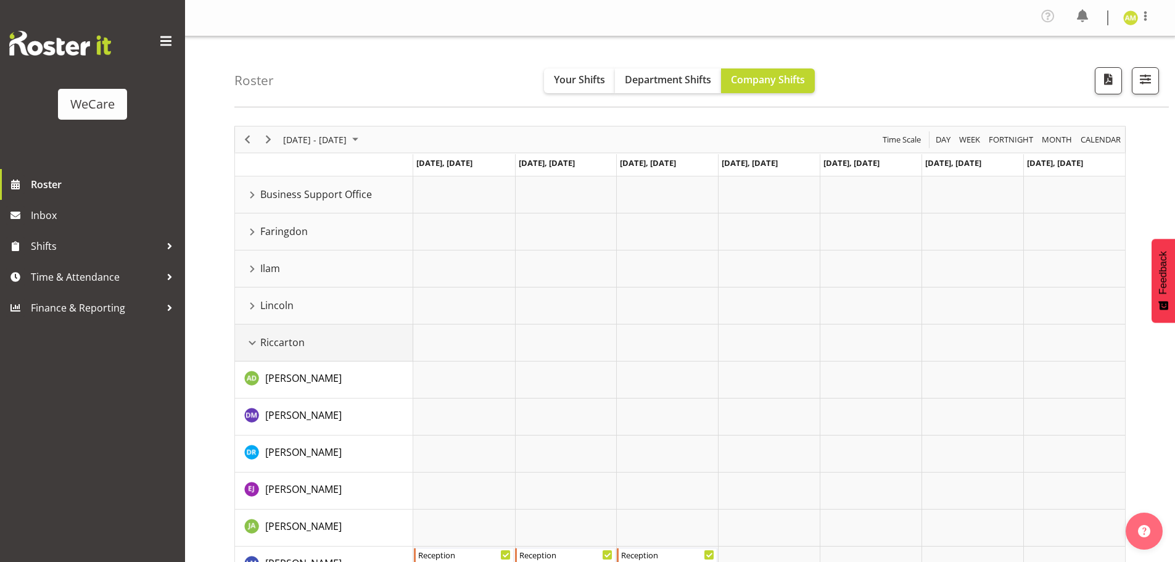
click at [259, 336] on div "Riccarton resource" at bounding box center [252, 343] width 16 height 16
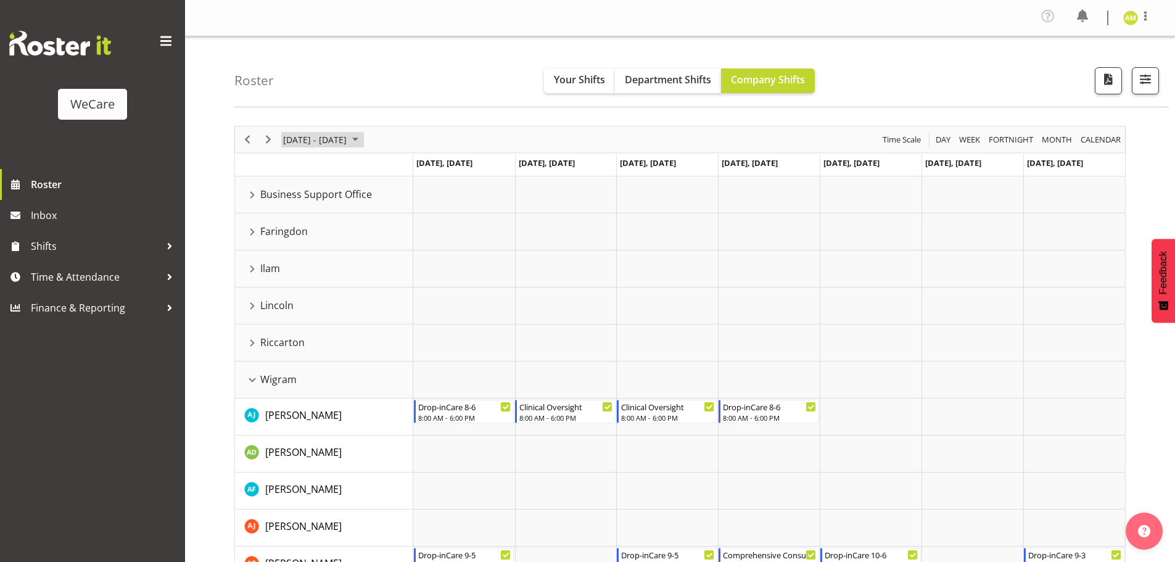
click at [348, 146] on span "[DATE] - [DATE]" at bounding box center [315, 139] width 66 height 15
click at [392, 171] on span "previous month" at bounding box center [391, 170] width 22 height 22
click at [336, 216] on span "3" at bounding box center [335, 212] width 18 height 18
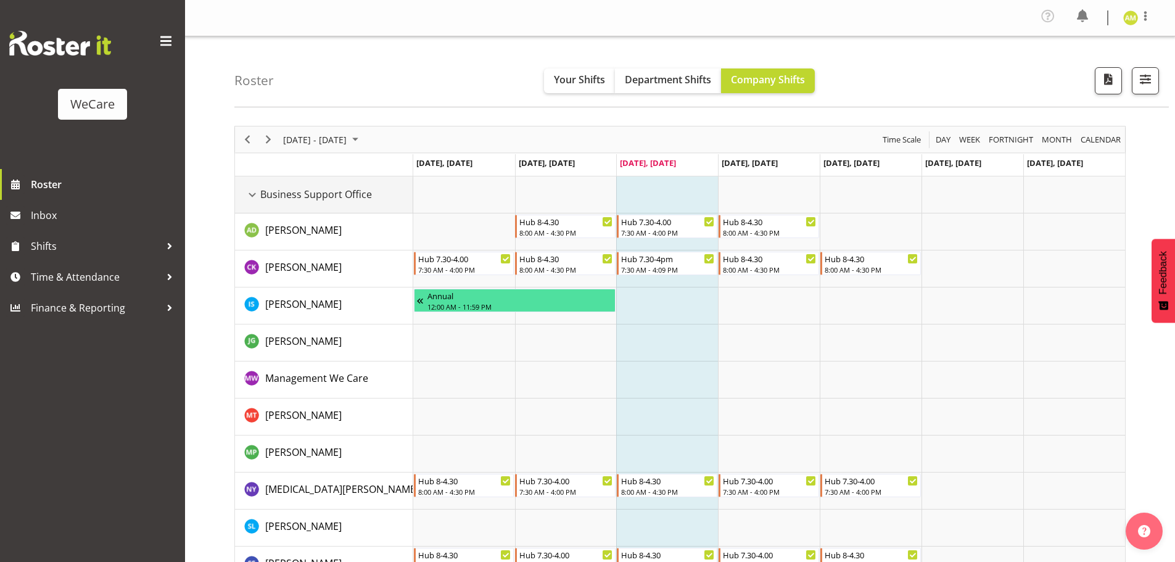
click at [254, 193] on div "Business Support Office resource" at bounding box center [252, 195] width 16 height 16
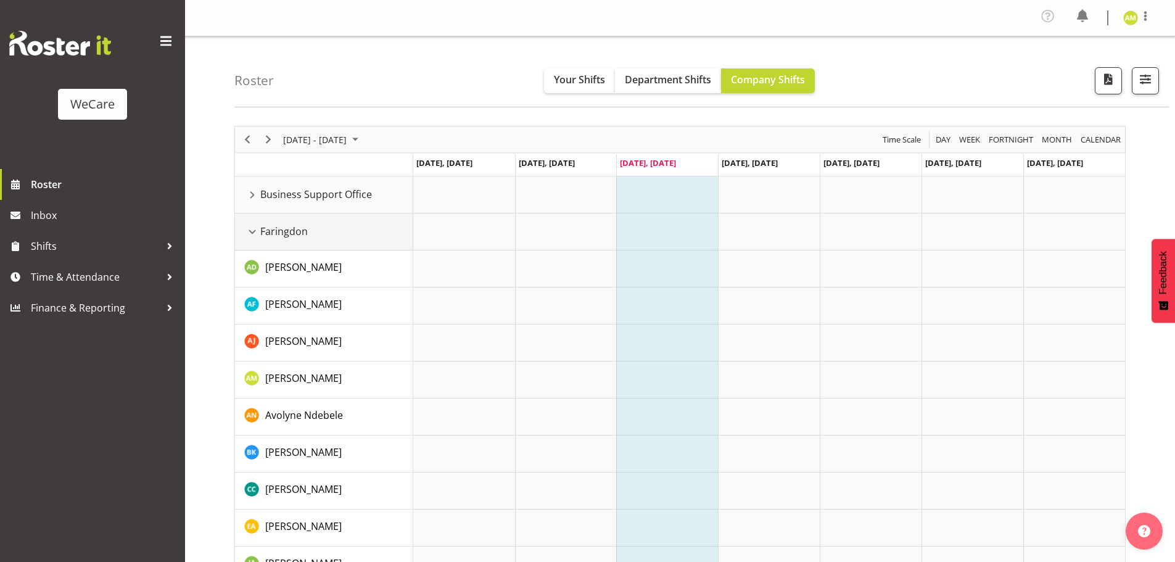
click at [252, 231] on div "Faringdon resource" at bounding box center [252, 232] width 16 height 16
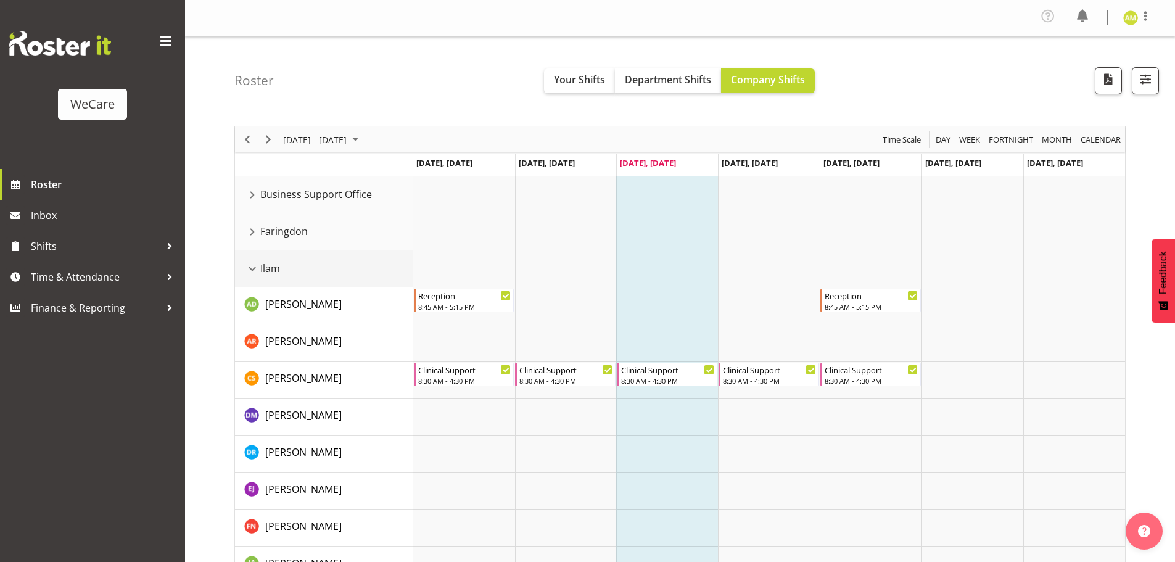
click at [253, 266] on div "Ilam resource" at bounding box center [252, 269] width 16 height 16
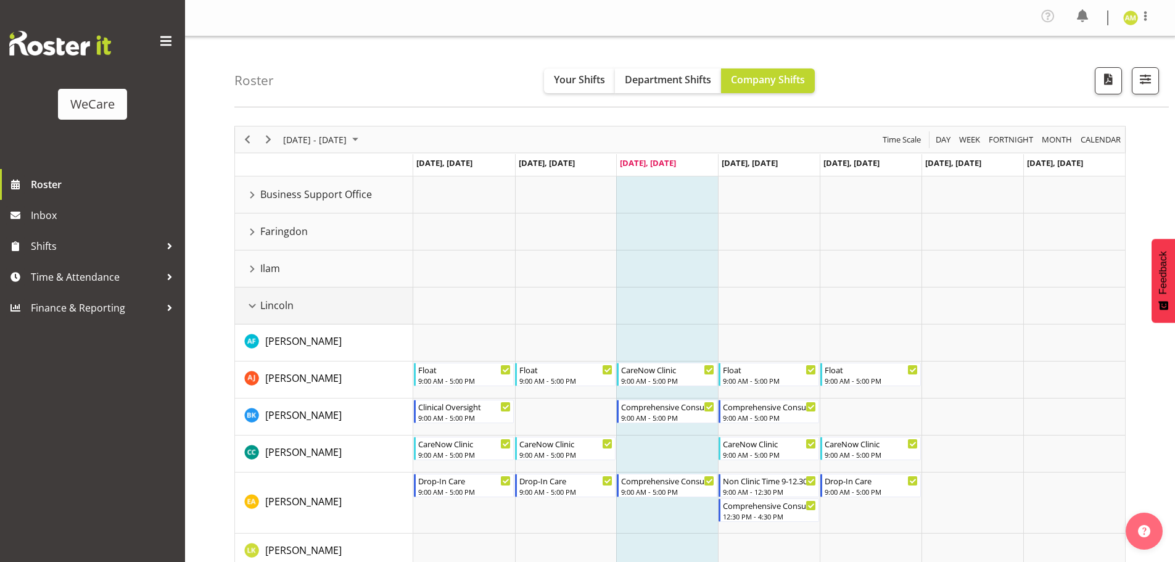
click at [250, 300] on div "Lincoln resource" at bounding box center [252, 306] width 16 height 16
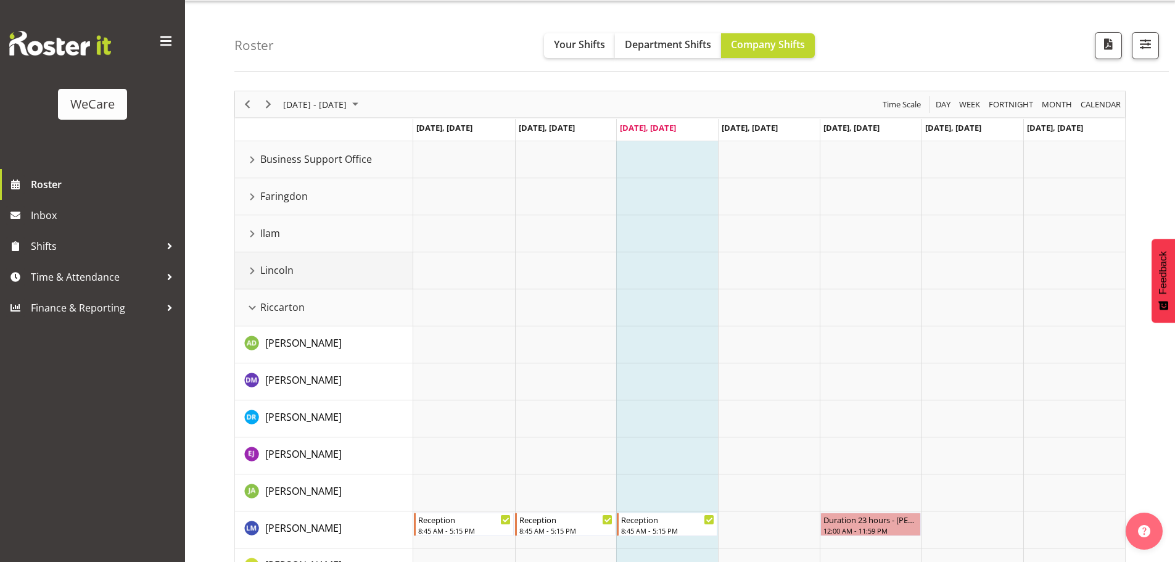
scroll to position [62, 0]
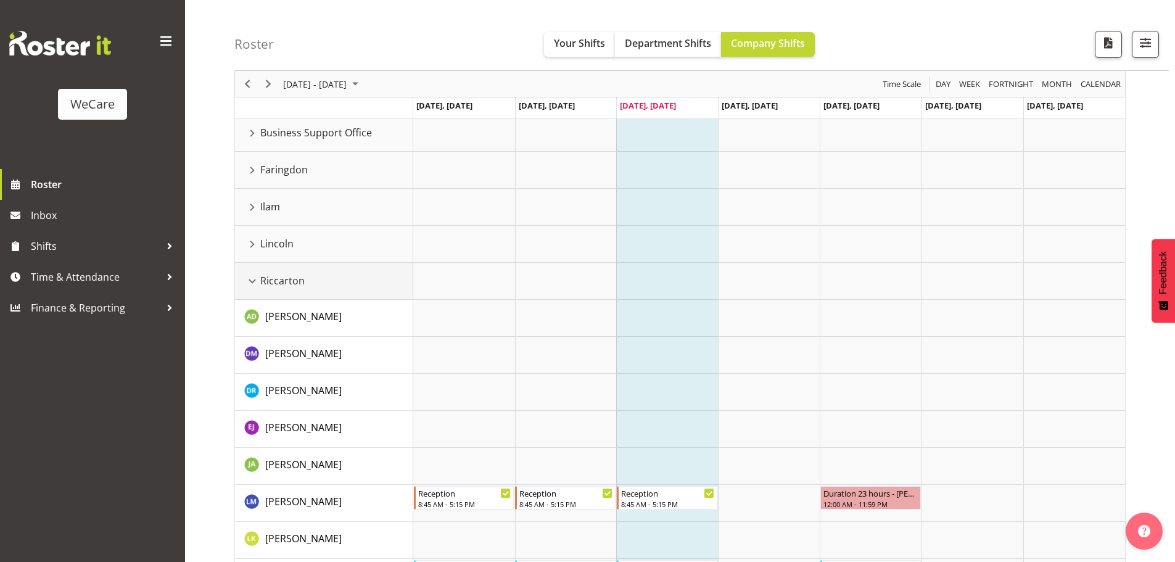
click at [251, 284] on div "Riccarton resource" at bounding box center [252, 281] width 16 height 16
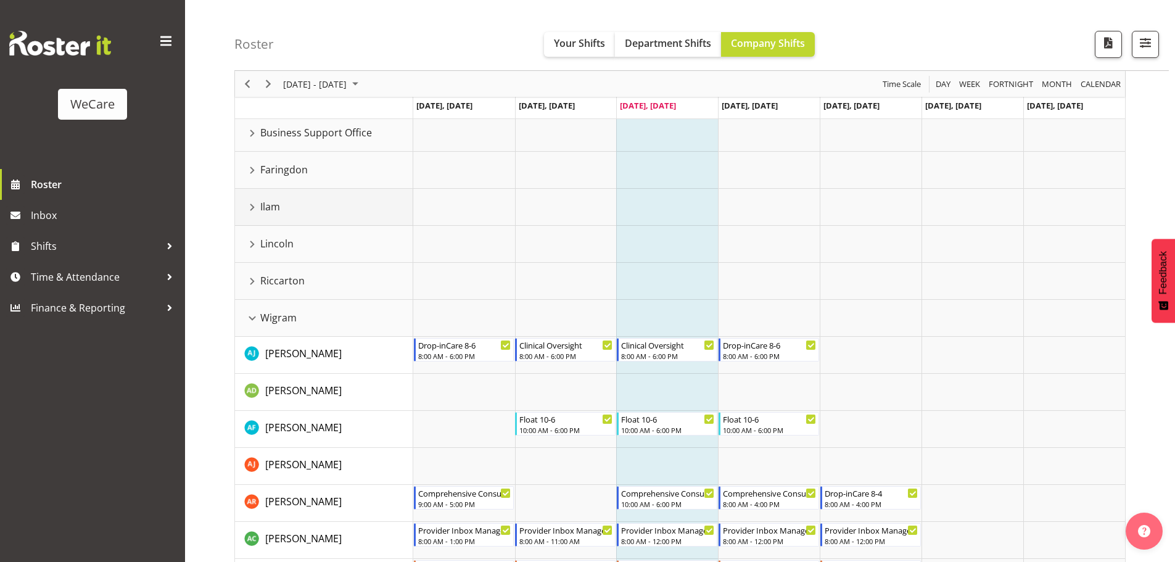
click at [254, 211] on div "Ilam resource" at bounding box center [252, 207] width 16 height 16
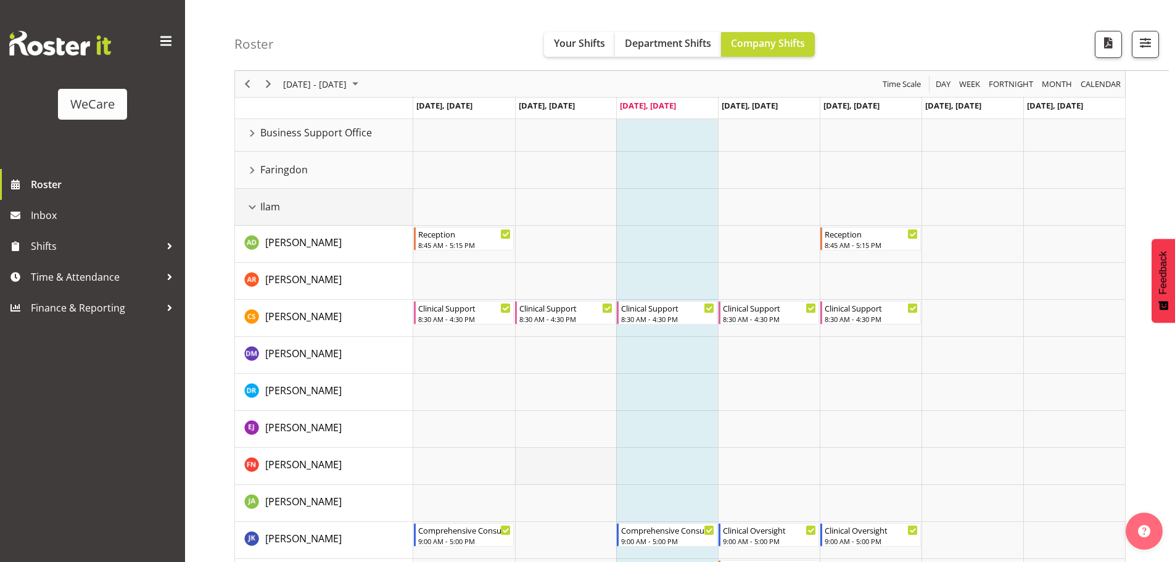
scroll to position [123, 0]
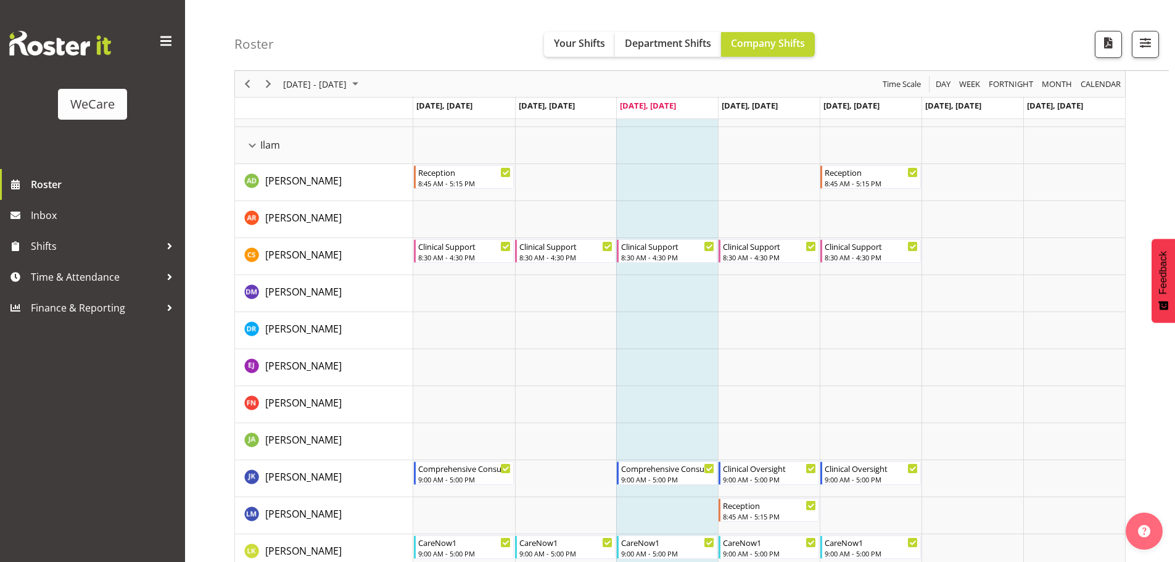
click at [692, 498] on td "Timeline Week of September 3, 2025" at bounding box center [667, 515] width 102 height 37
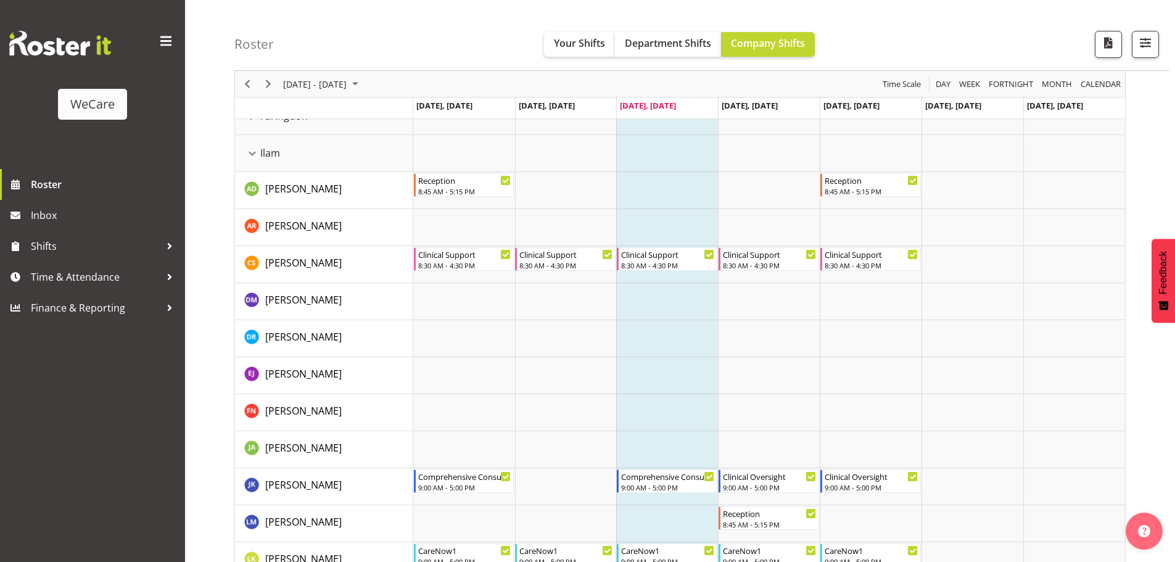
scroll to position [0, 0]
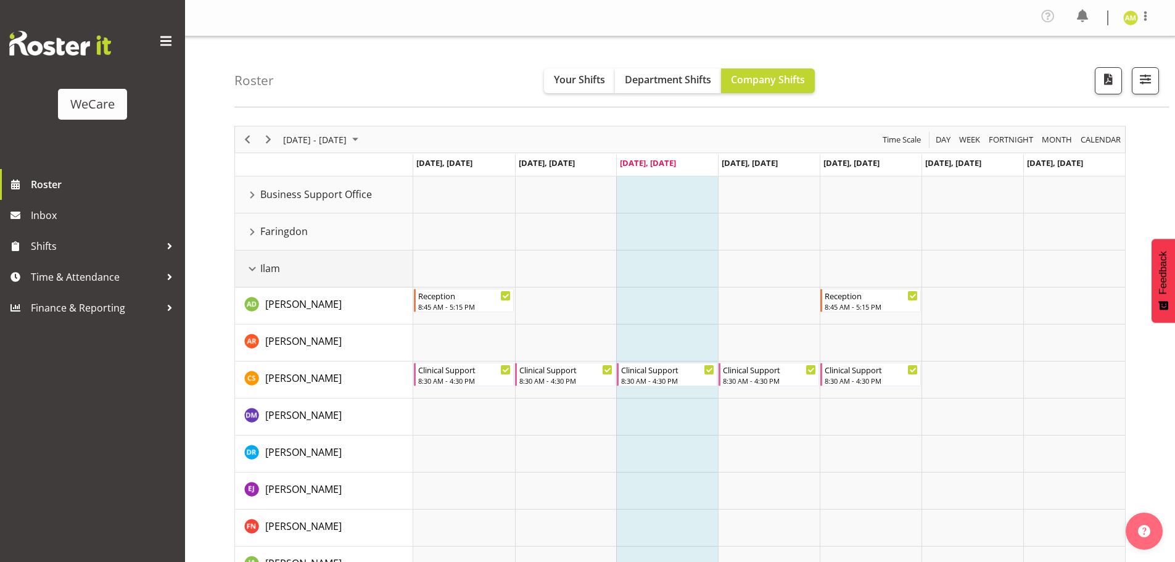
click at [249, 268] on div "Ilam resource" at bounding box center [252, 269] width 16 height 16
